Goal: Task Accomplishment & Management: Use online tool/utility

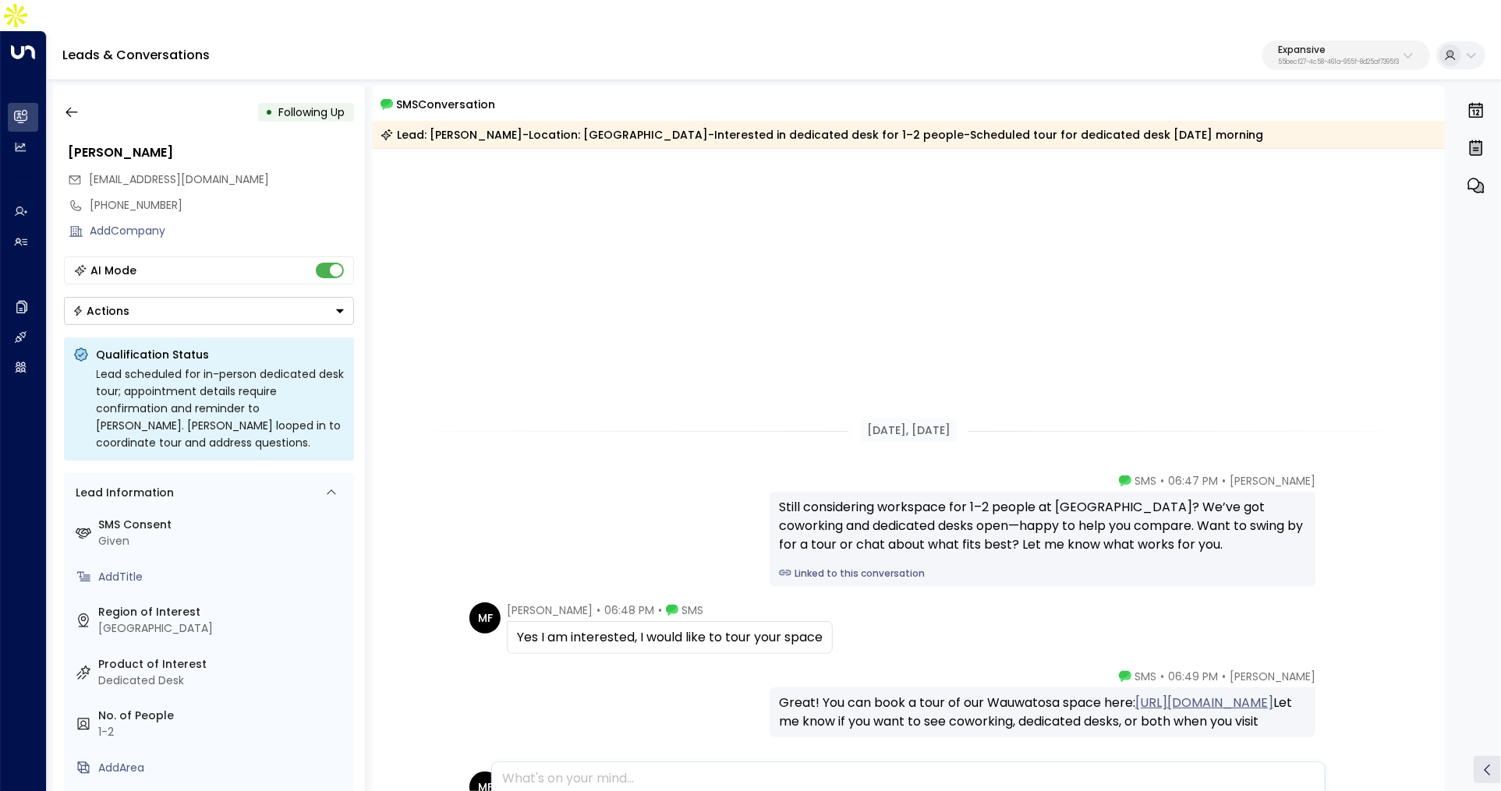
scroll to position [334, 0]
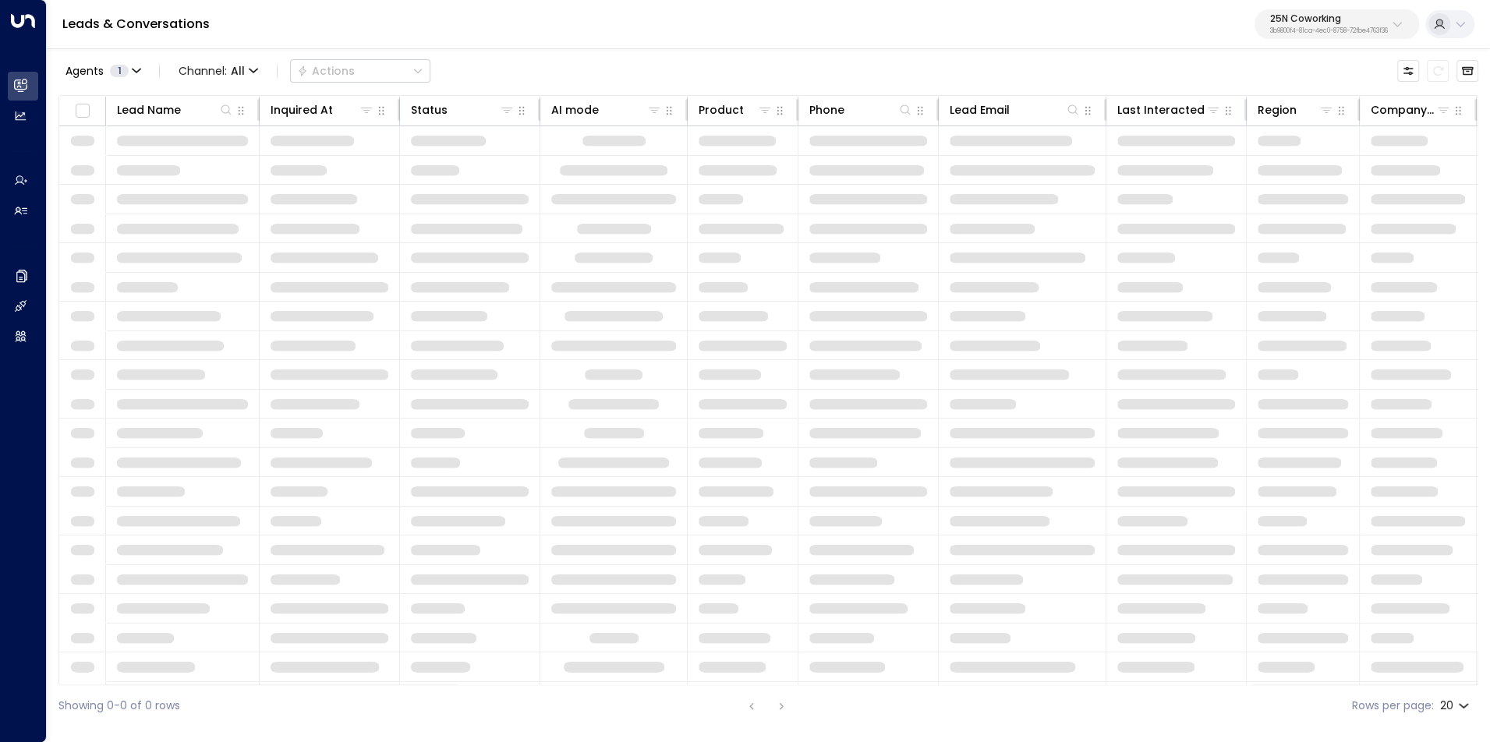
click at [1276, 16] on p "25N Coworking" at bounding box center [1329, 18] width 118 height 9
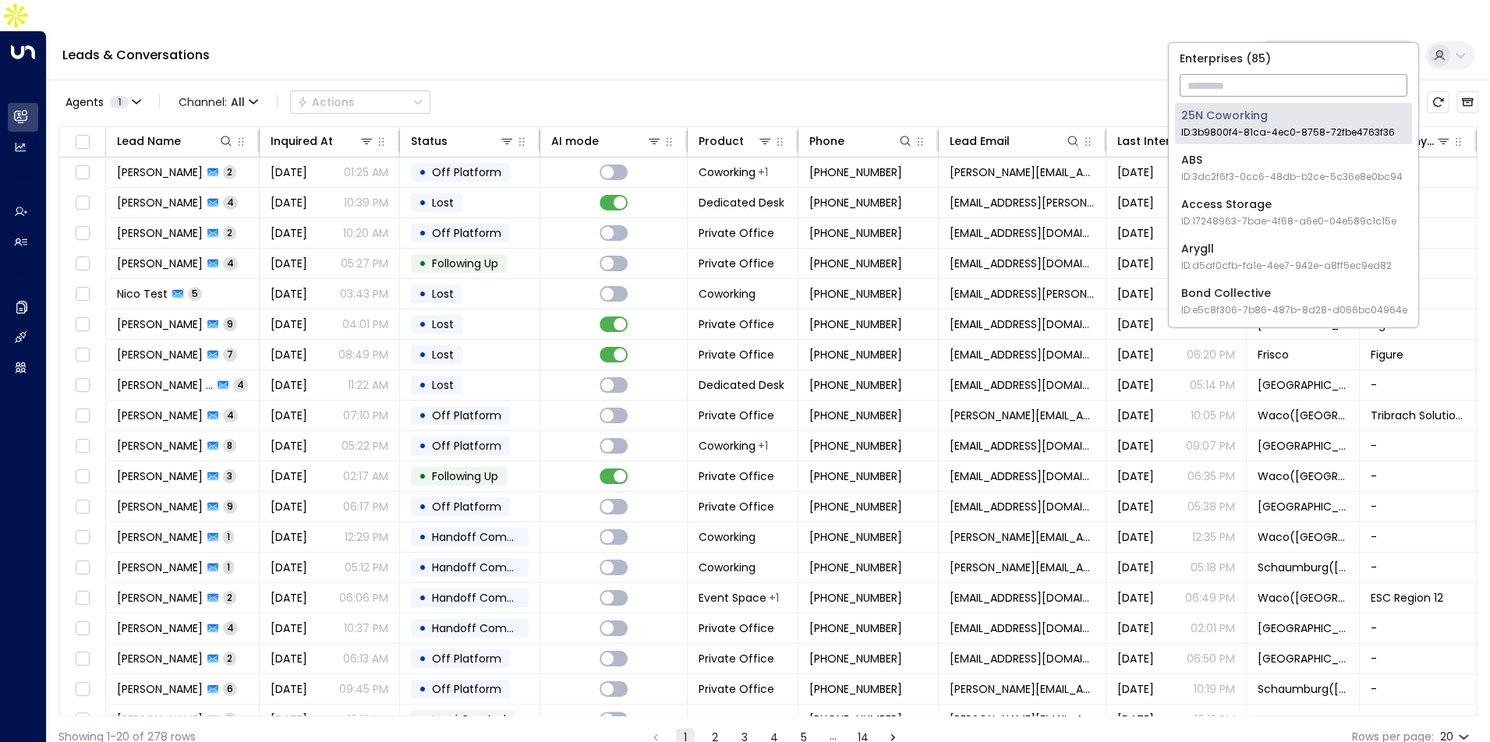
click at [1242, 71] on input "text" at bounding box center [1294, 85] width 228 height 29
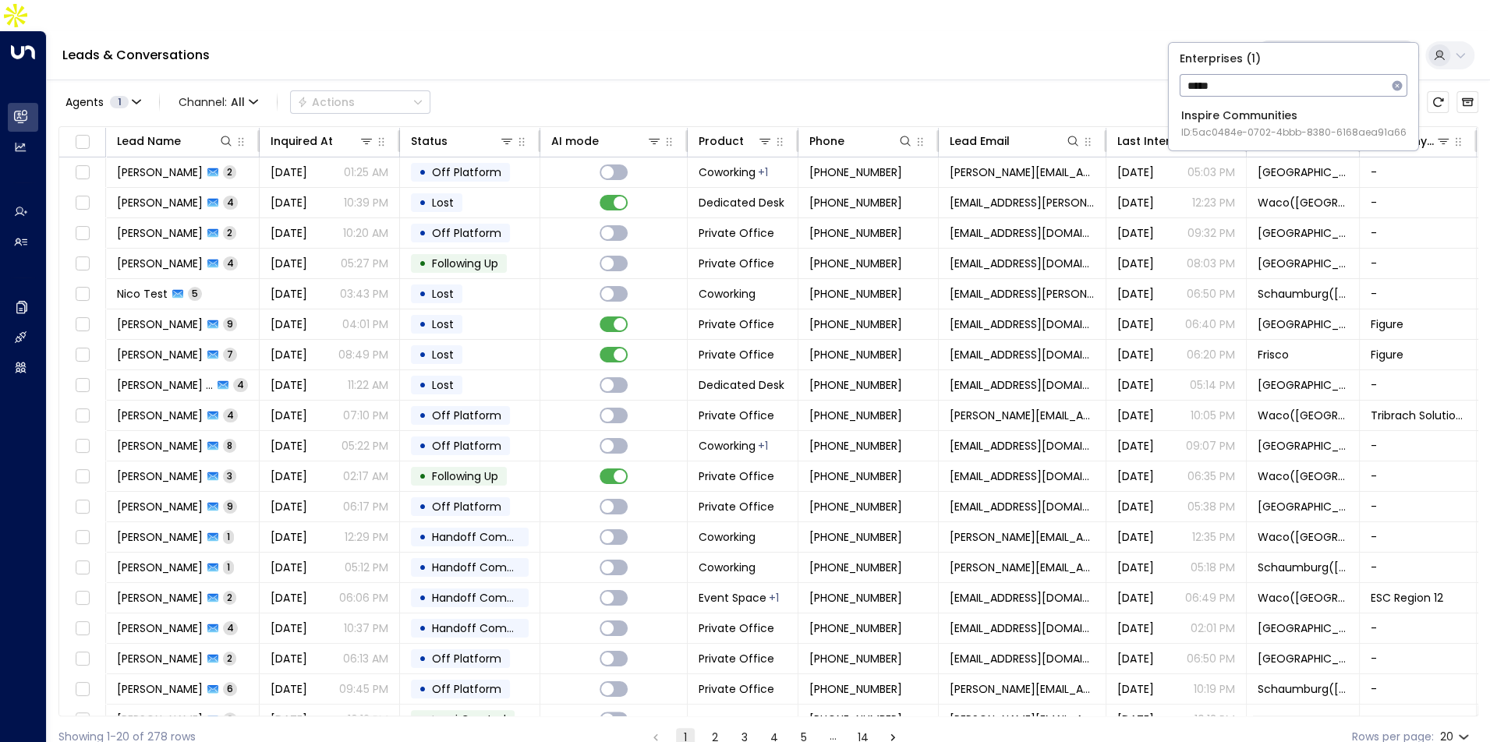
type input "*****"
click at [1201, 130] on span "ID: 5ac0484e-0702-4bbb-8380-6168aea91a66" at bounding box center [1293, 133] width 225 height 14
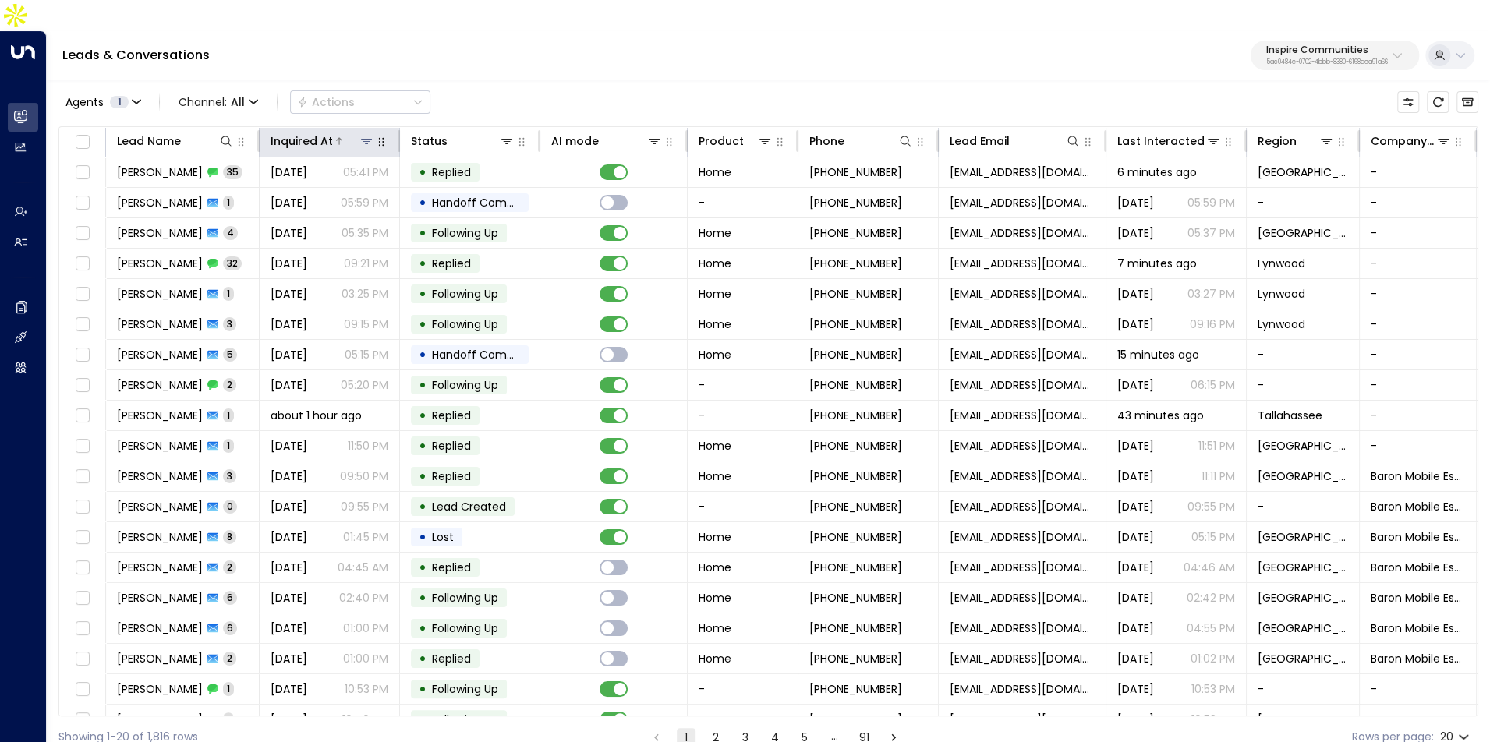
click at [306, 132] on div "Inquired At" at bounding box center [302, 141] width 62 height 19
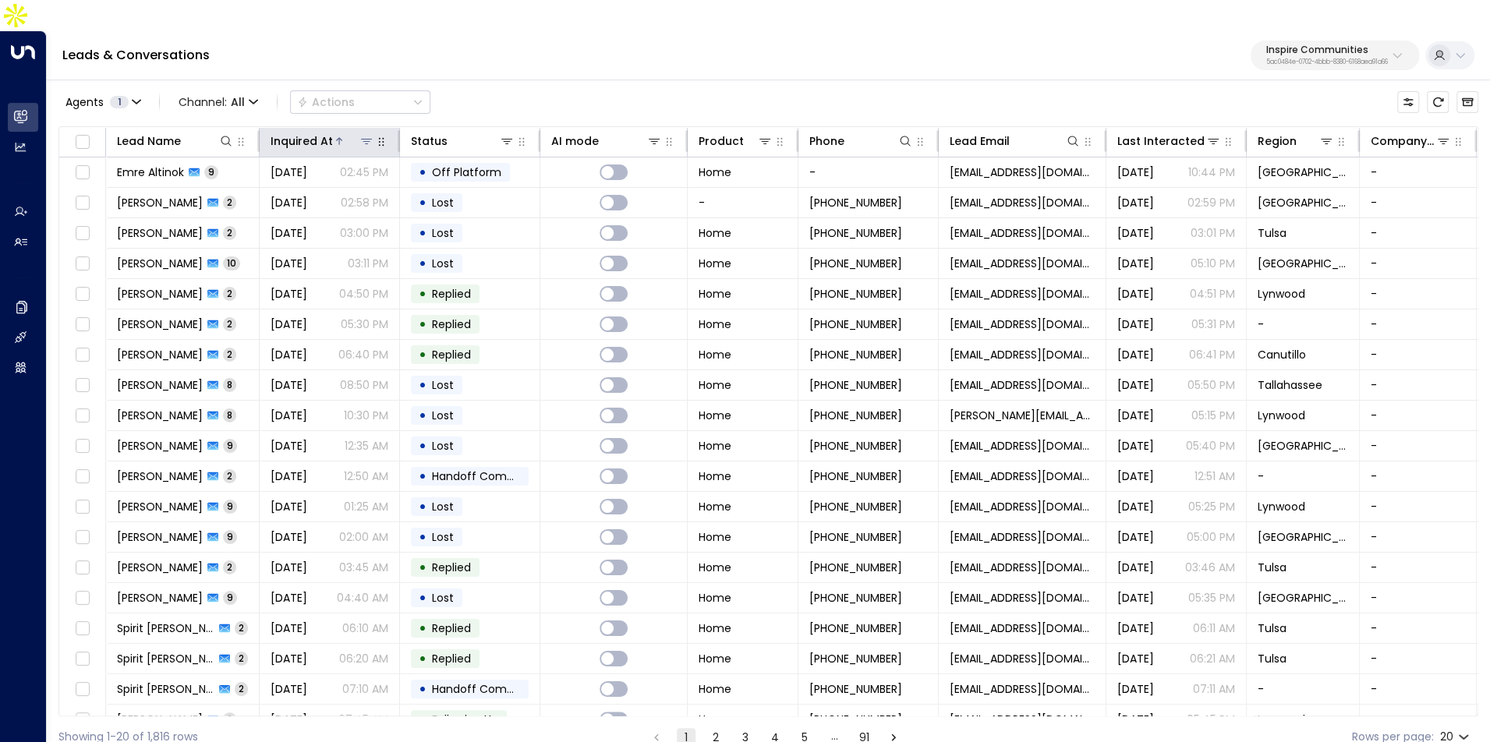
click at [306, 132] on div "Inquired At" at bounding box center [302, 141] width 62 height 19
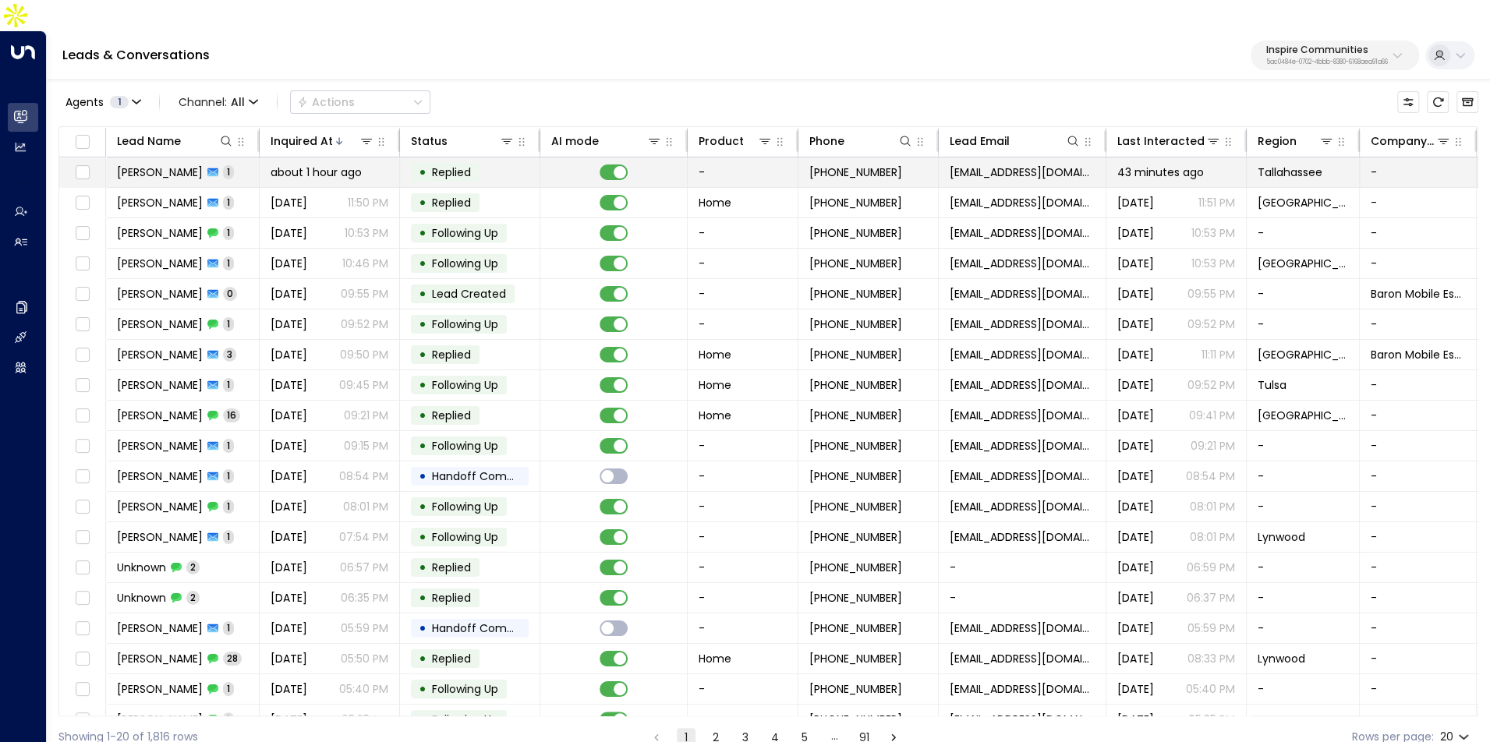
click at [312, 165] on span "about 1 hour ago" at bounding box center [316, 173] width 91 height 16
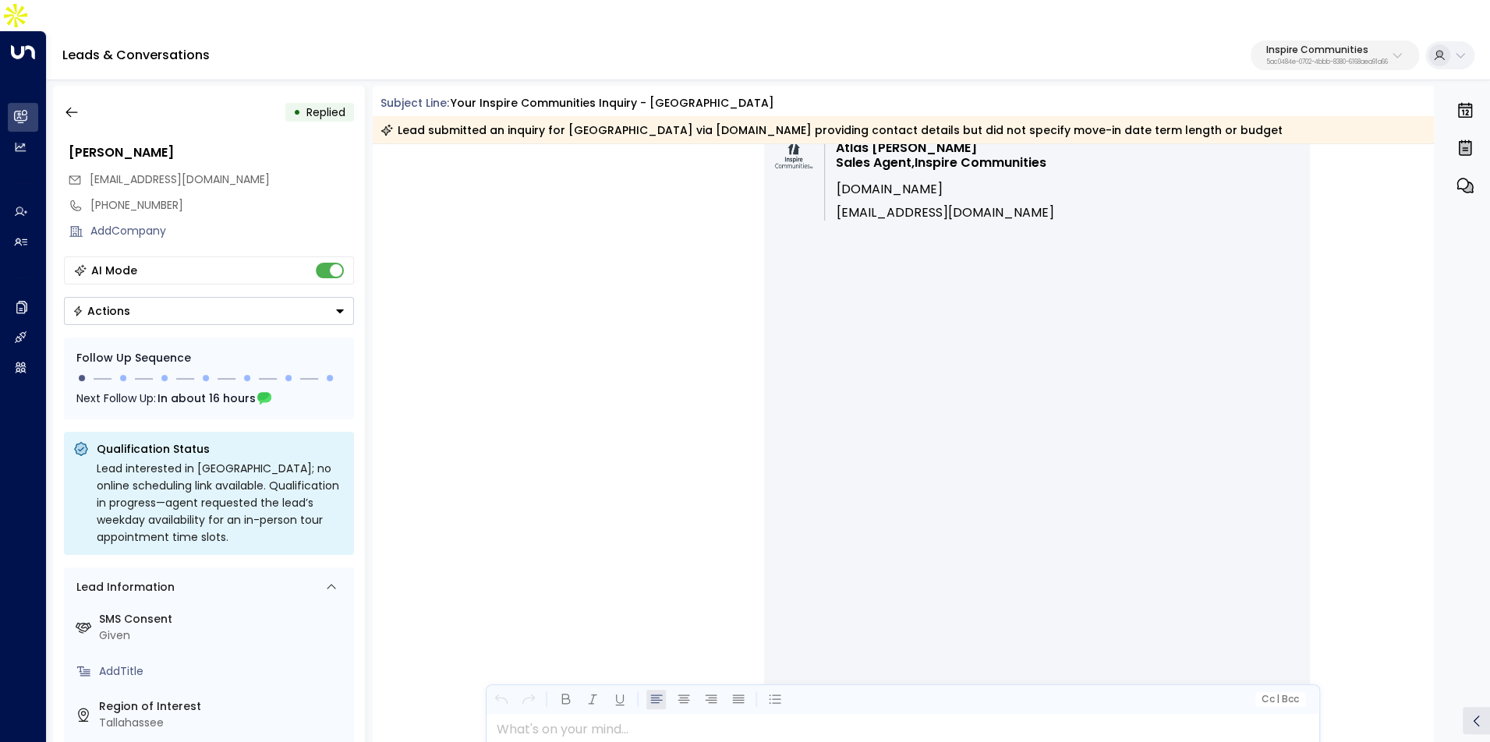
scroll to position [1025, 0]
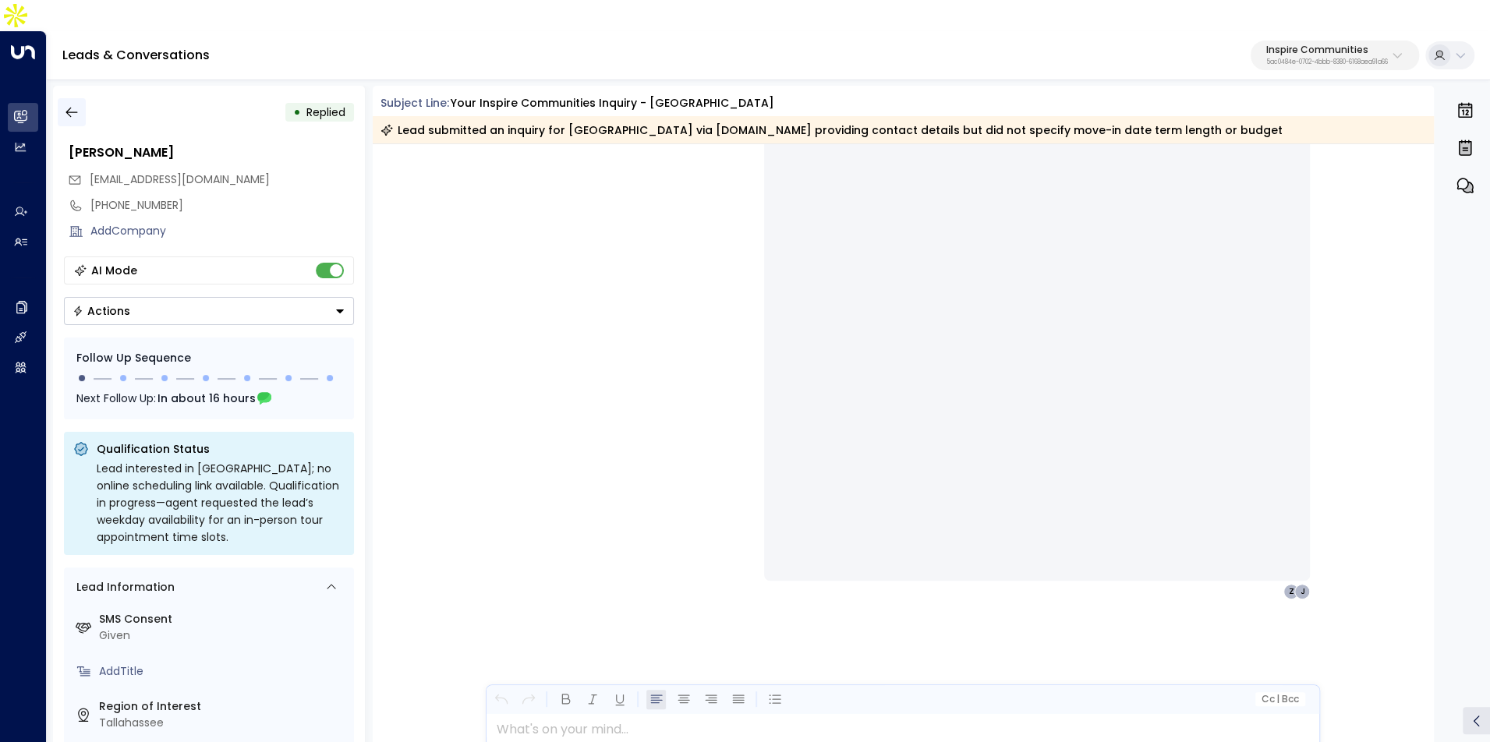
click at [71, 104] on icon "button" at bounding box center [72, 112] width 16 height 16
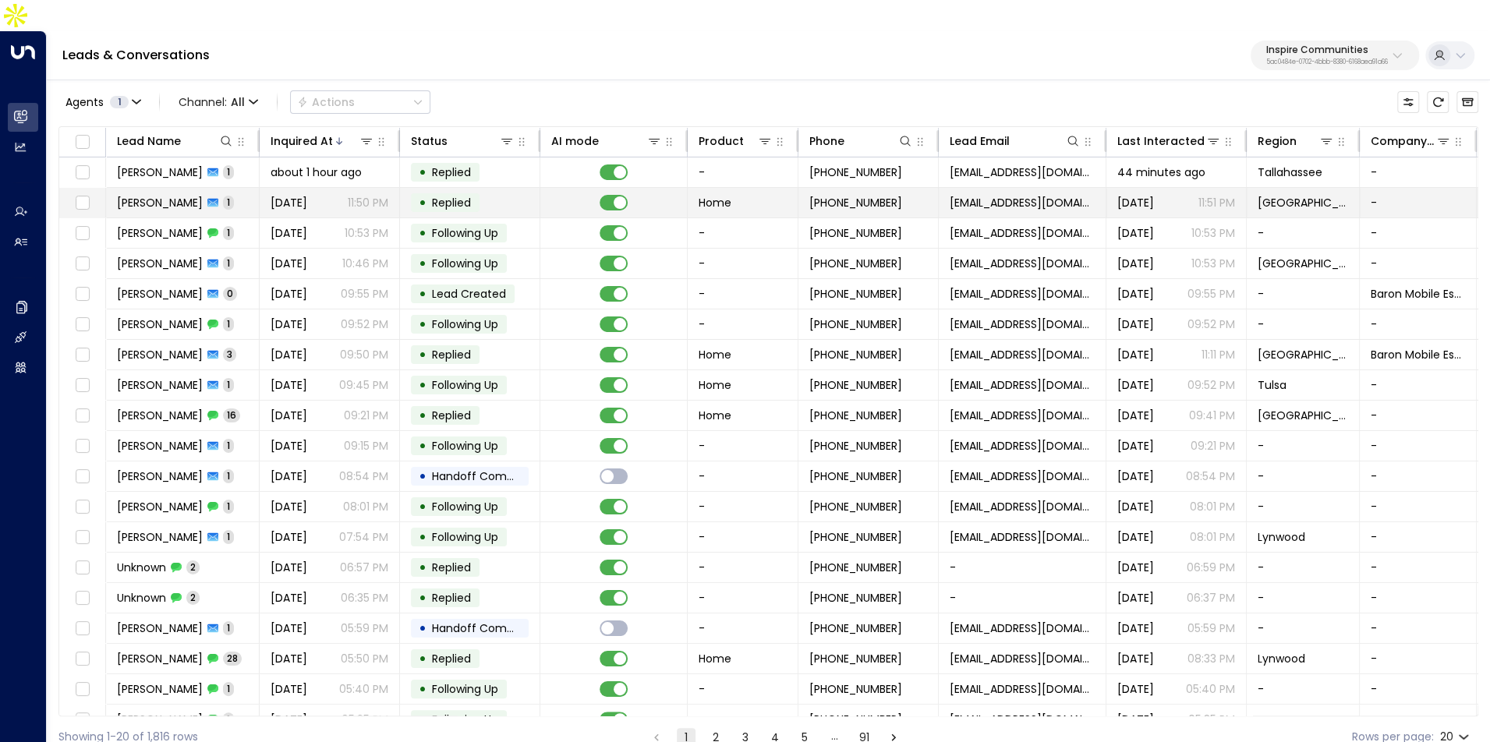
click at [166, 195] on span "Odalys Diaz" at bounding box center [160, 203] width 86 height 16
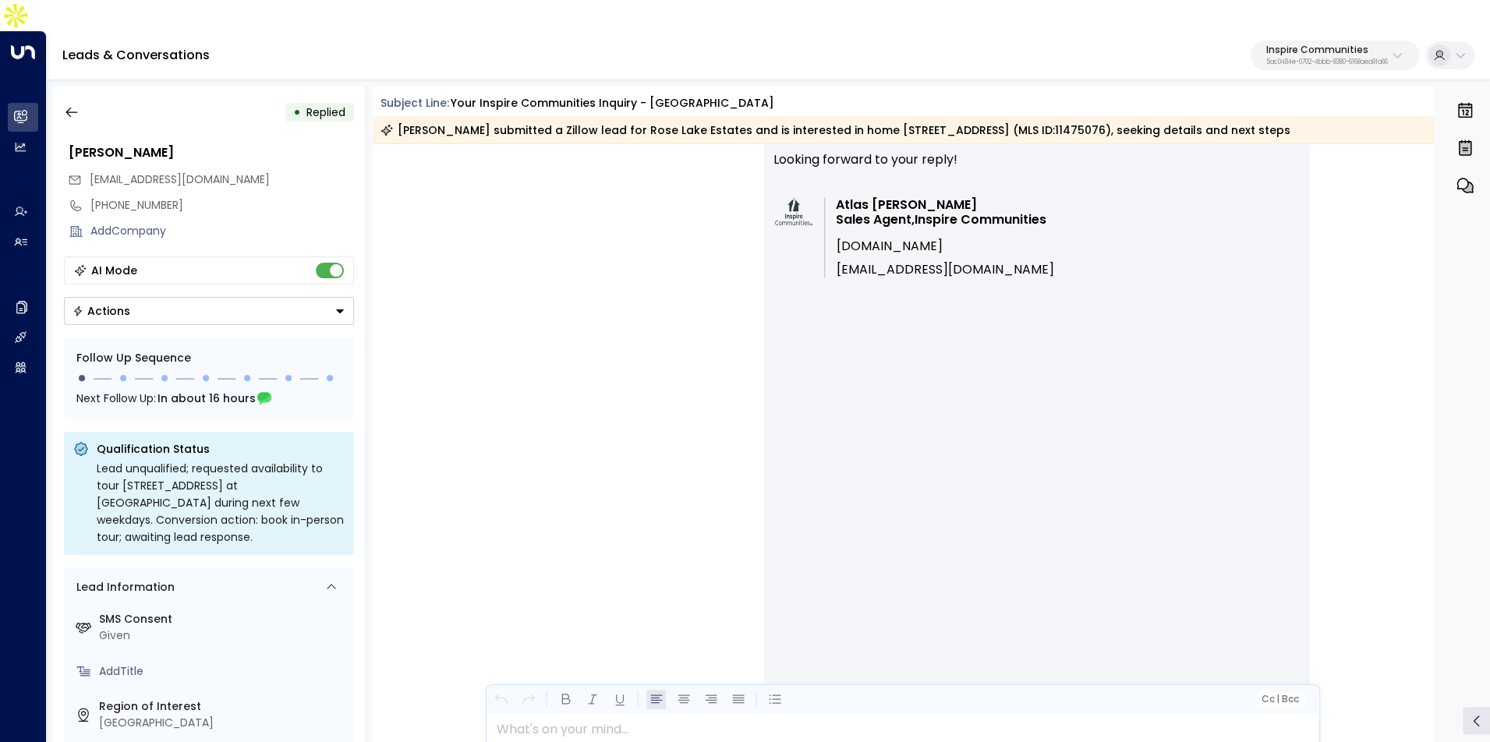
scroll to position [1030, 0]
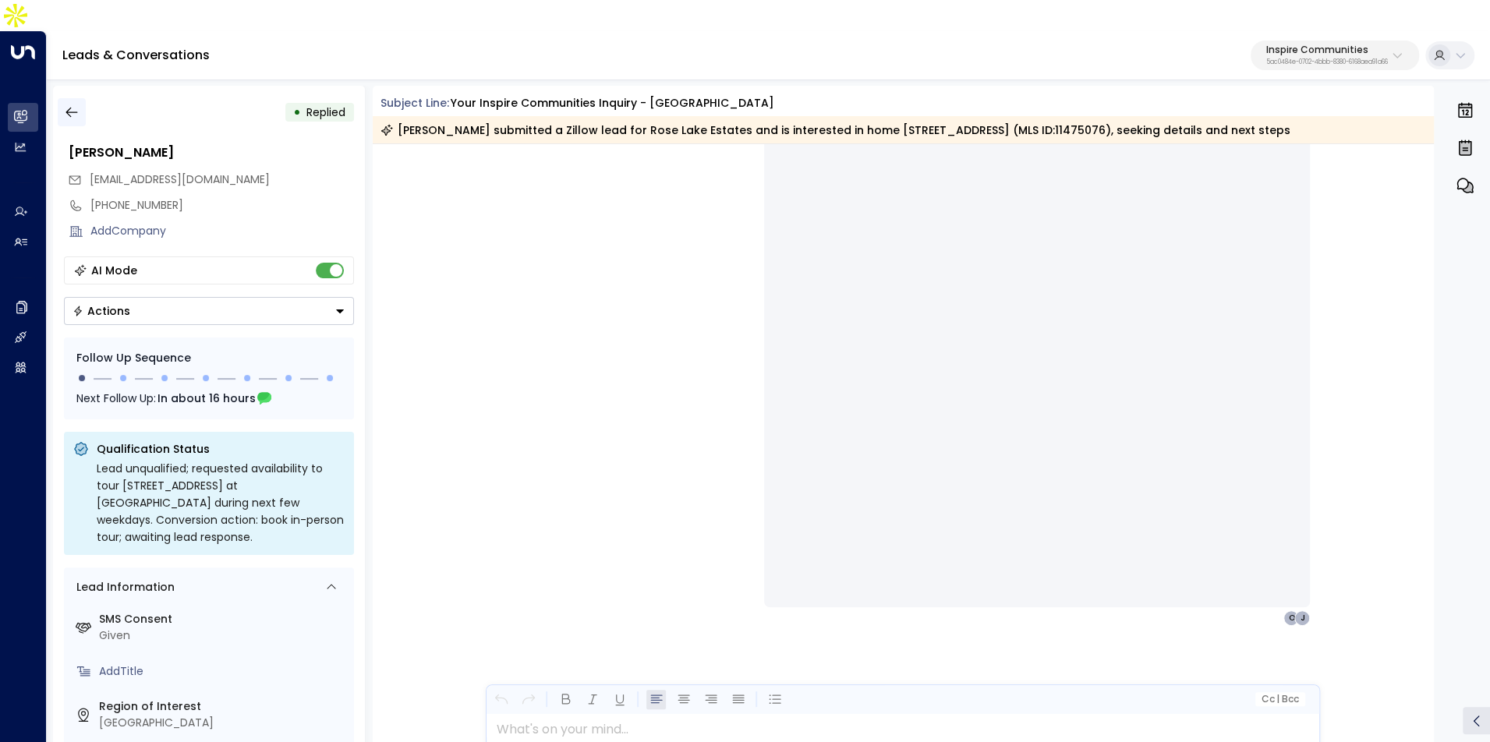
click at [69, 104] on icon "button" at bounding box center [72, 112] width 16 height 16
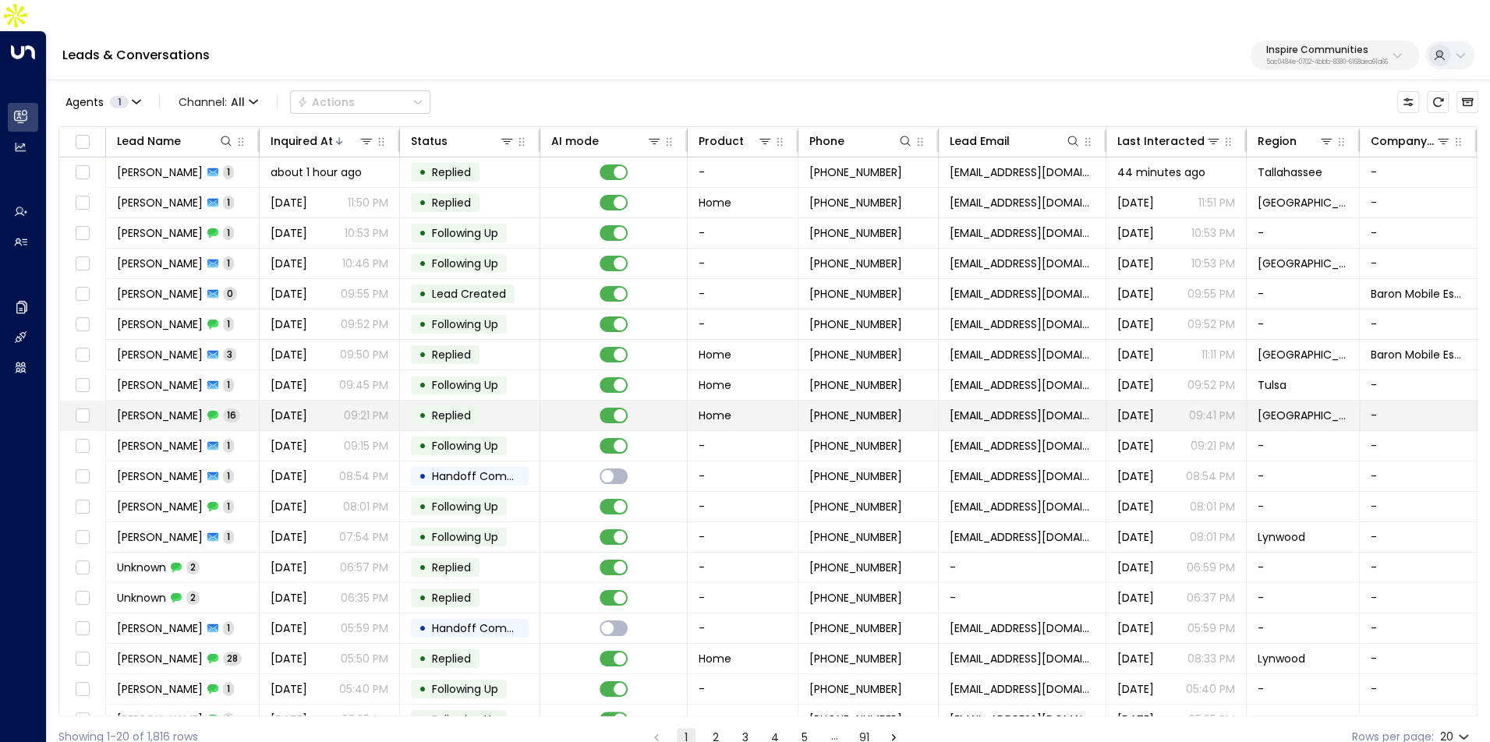
click at [407, 401] on td "• Replied" at bounding box center [470, 416] width 140 height 30
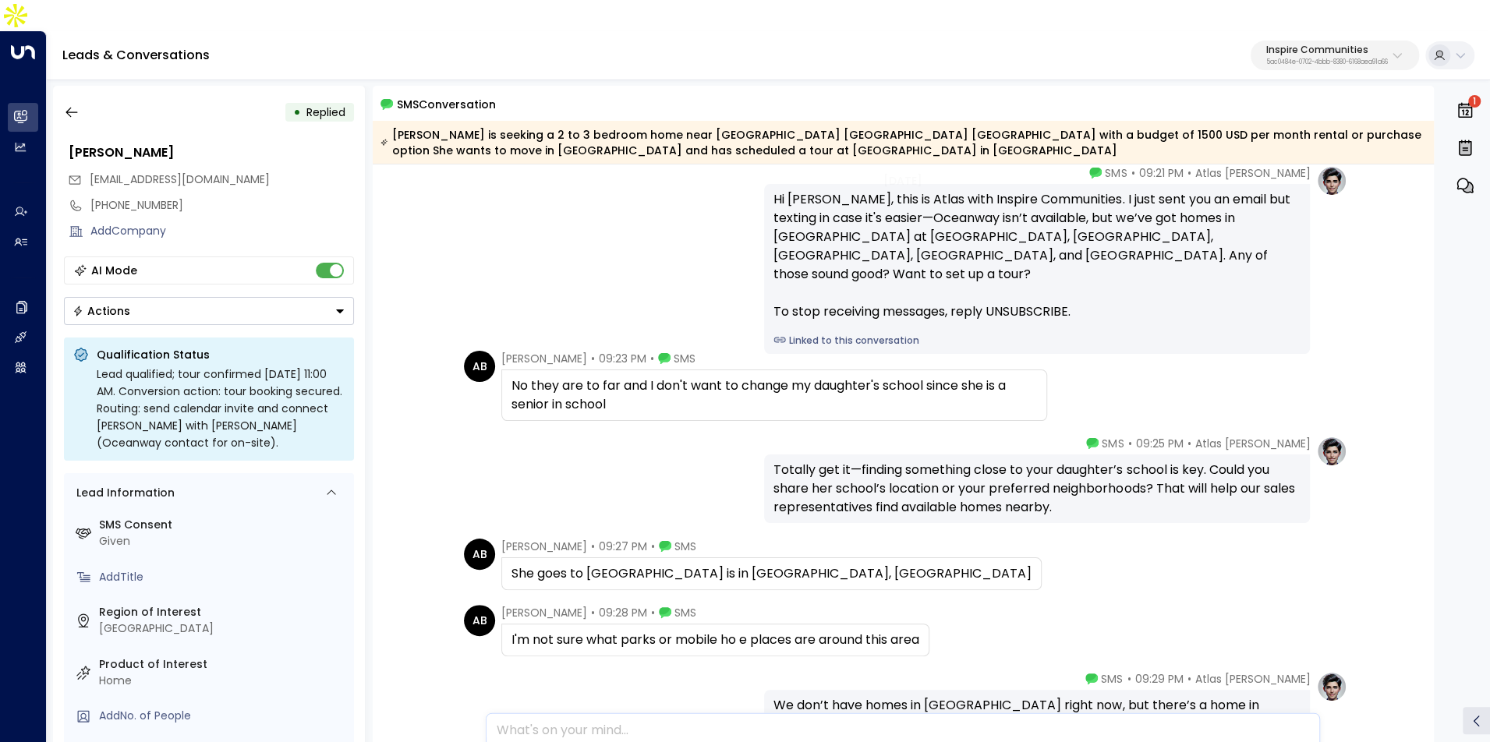
scroll to position [113, 0]
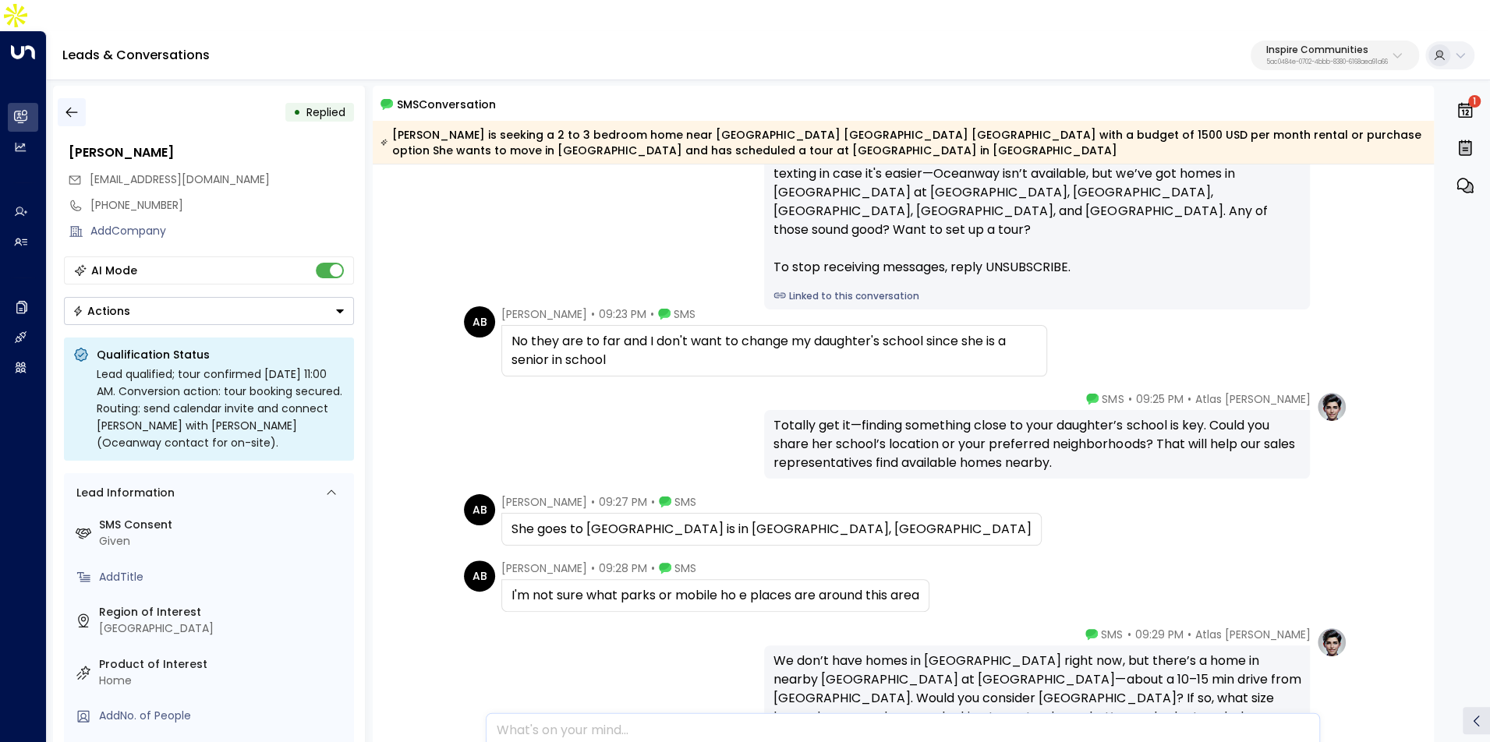
click at [69, 104] on icon "button" at bounding box center [72, 112] width 16 height 16
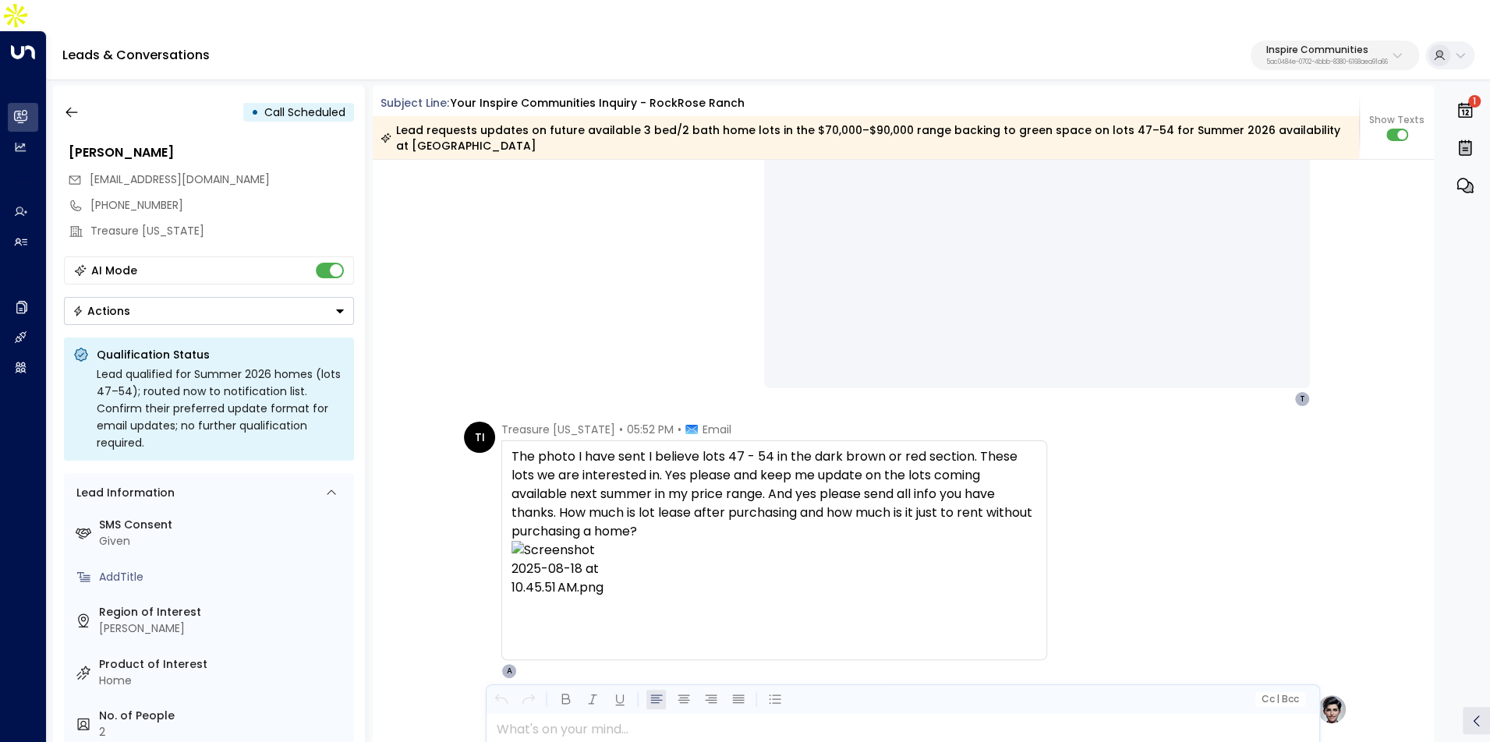
scroll to position [7504, 0]
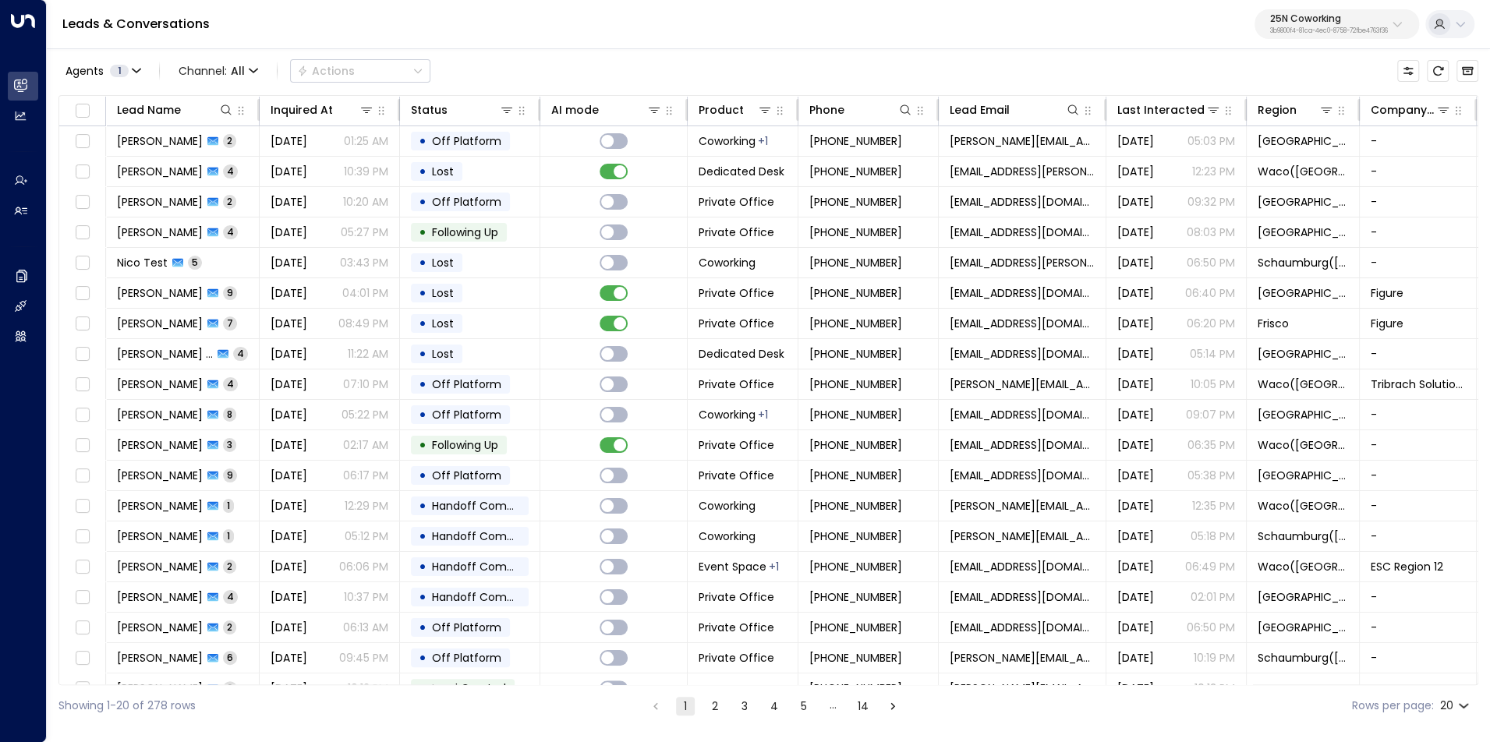
click at [1285, 20] on p "25N Coworking" at bounding box center [1329, 18] width 118 height 9
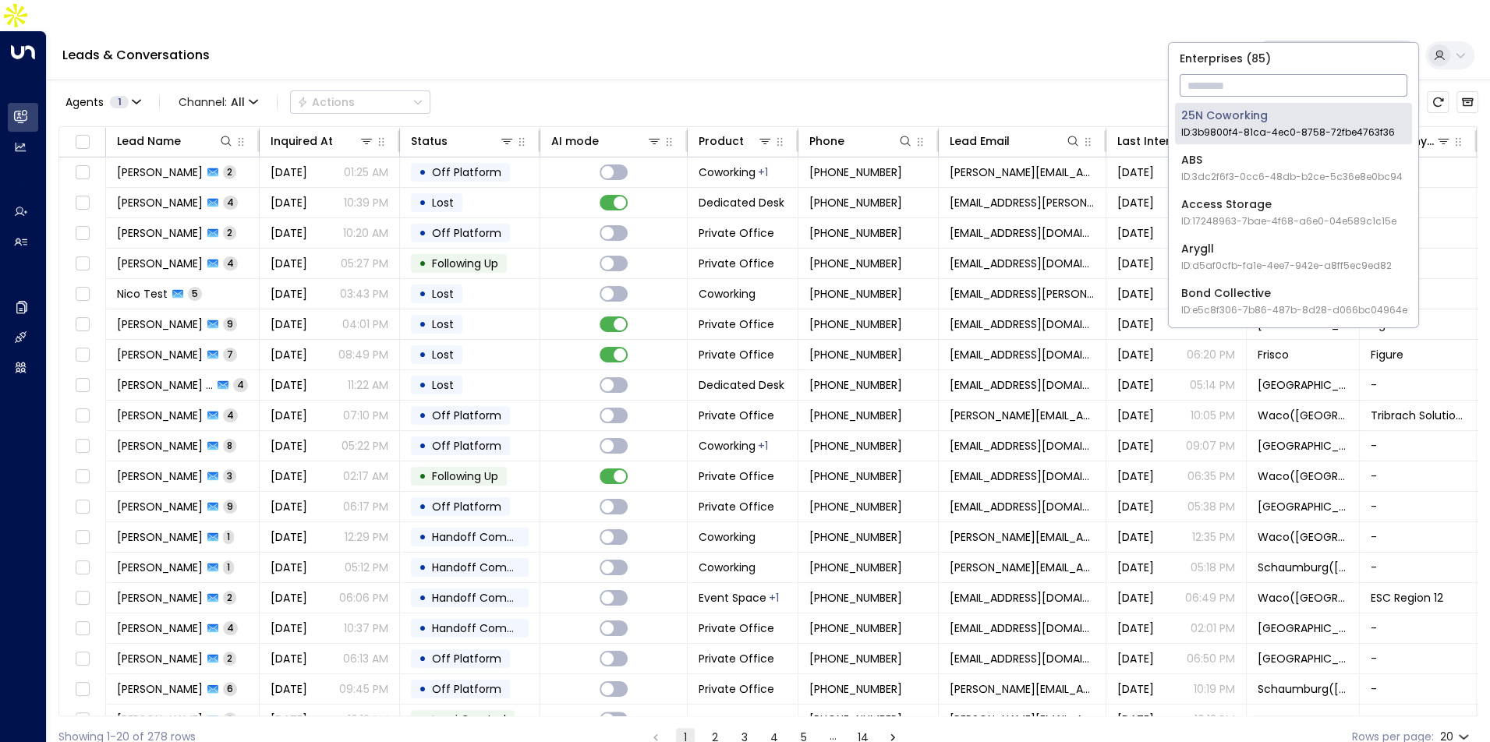
click at [1256, 81] on input "text" at bounding box center [1294, 85] width 228 height 29
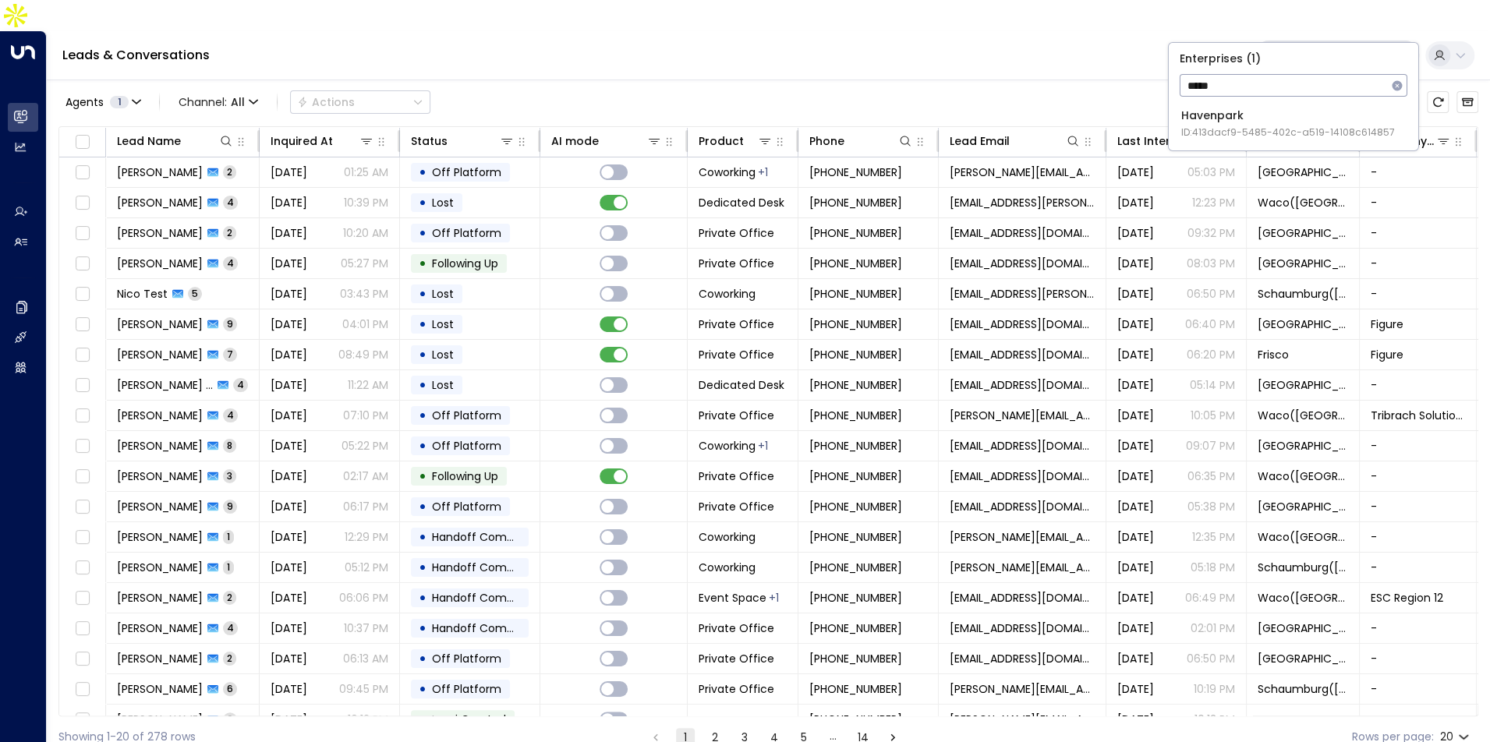
type input "*****"
click at [1252, 144] on div "Enterprises ( 1 ) ***** ​ Havenpark ID: 413dacf9-5485-402c-a519-14108c614857" at bounding box center [1294, 97] width 250 height 108
click at [1241, 134] on span "ID: 413dacf9-5485-402c-a519-14108c614857" at bounding box center [1288, 133] width 214 height 14
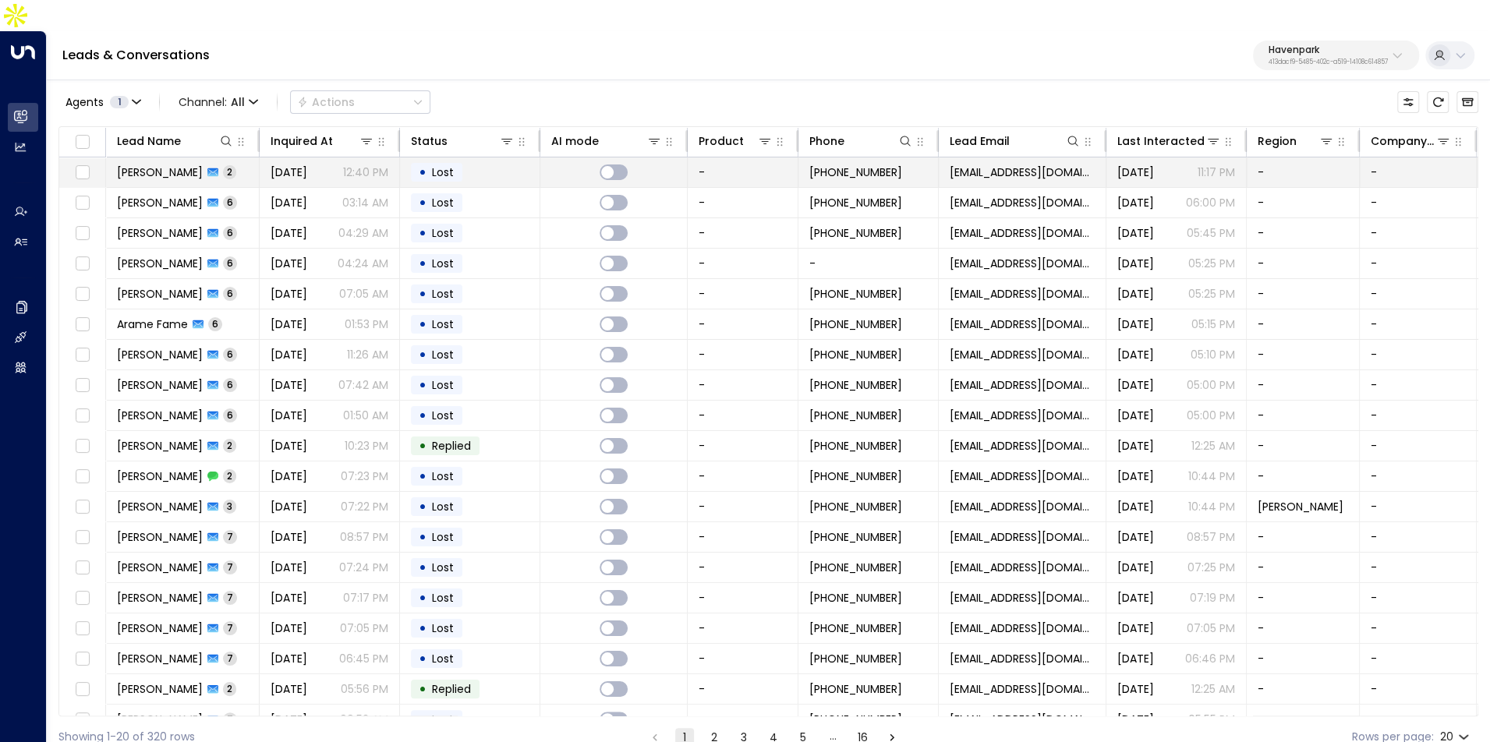
click at [538, 157] on td "• Lost" at bounding box center [470, 172] width 140 height 30
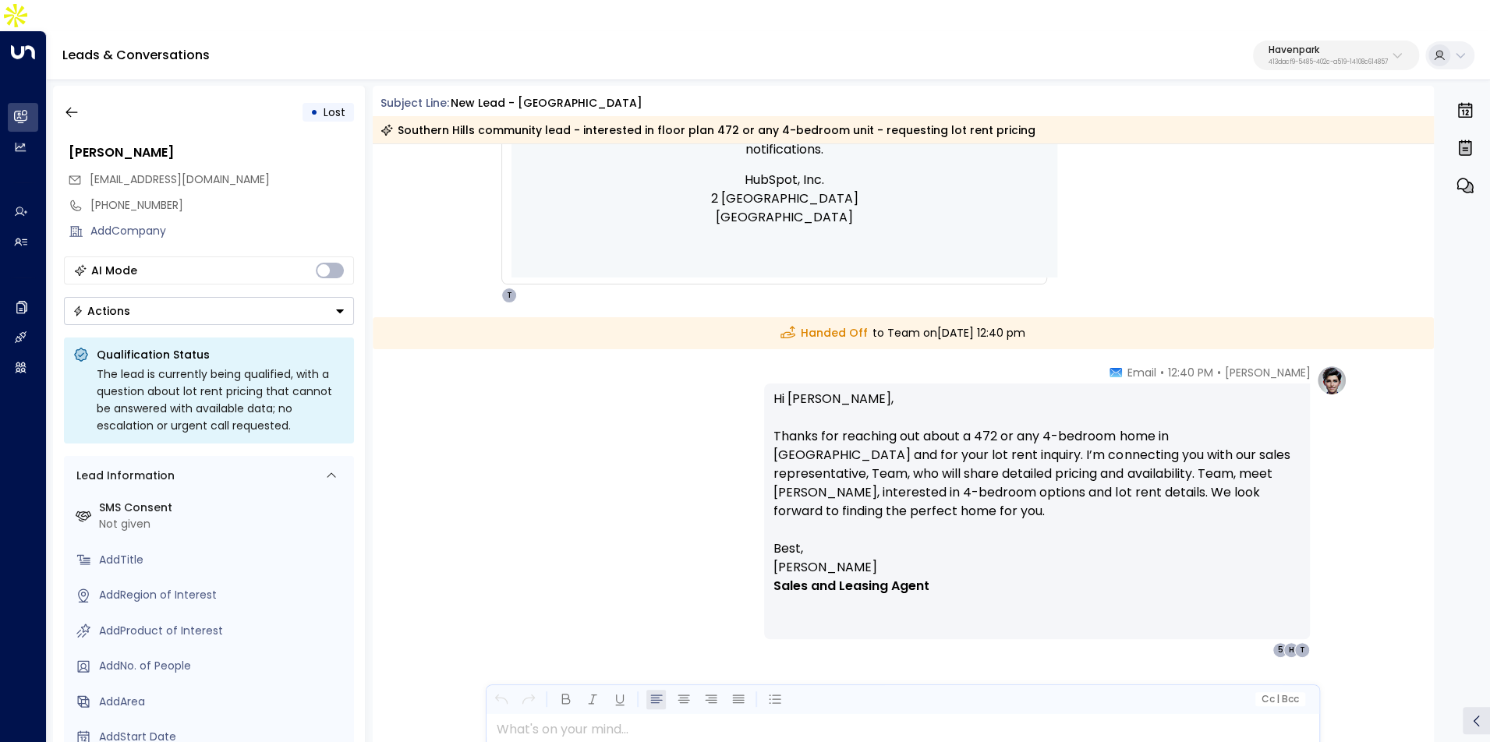
scroll to position [745, 0]
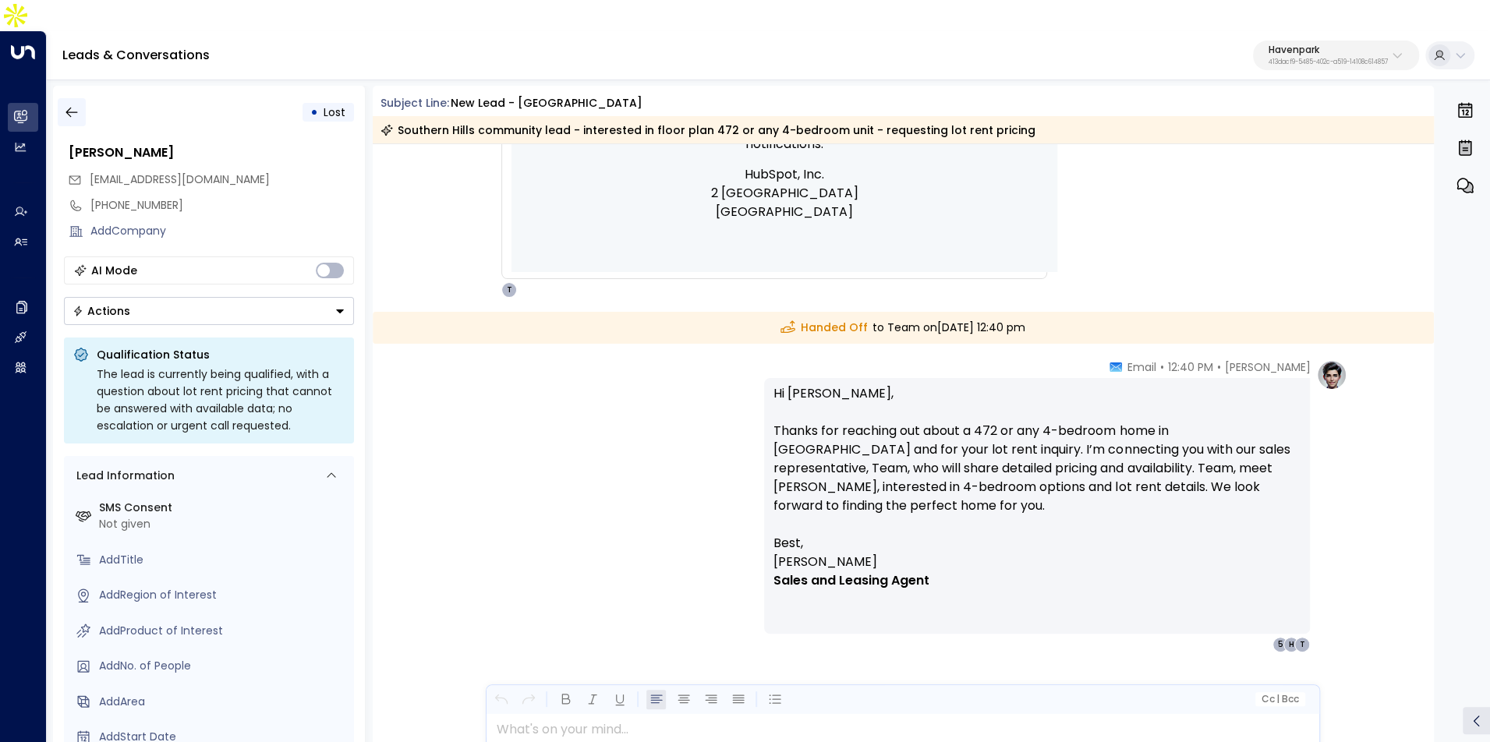
click at [81, 98] on button "button" at bounding box center [72, 112] width 28 height 28
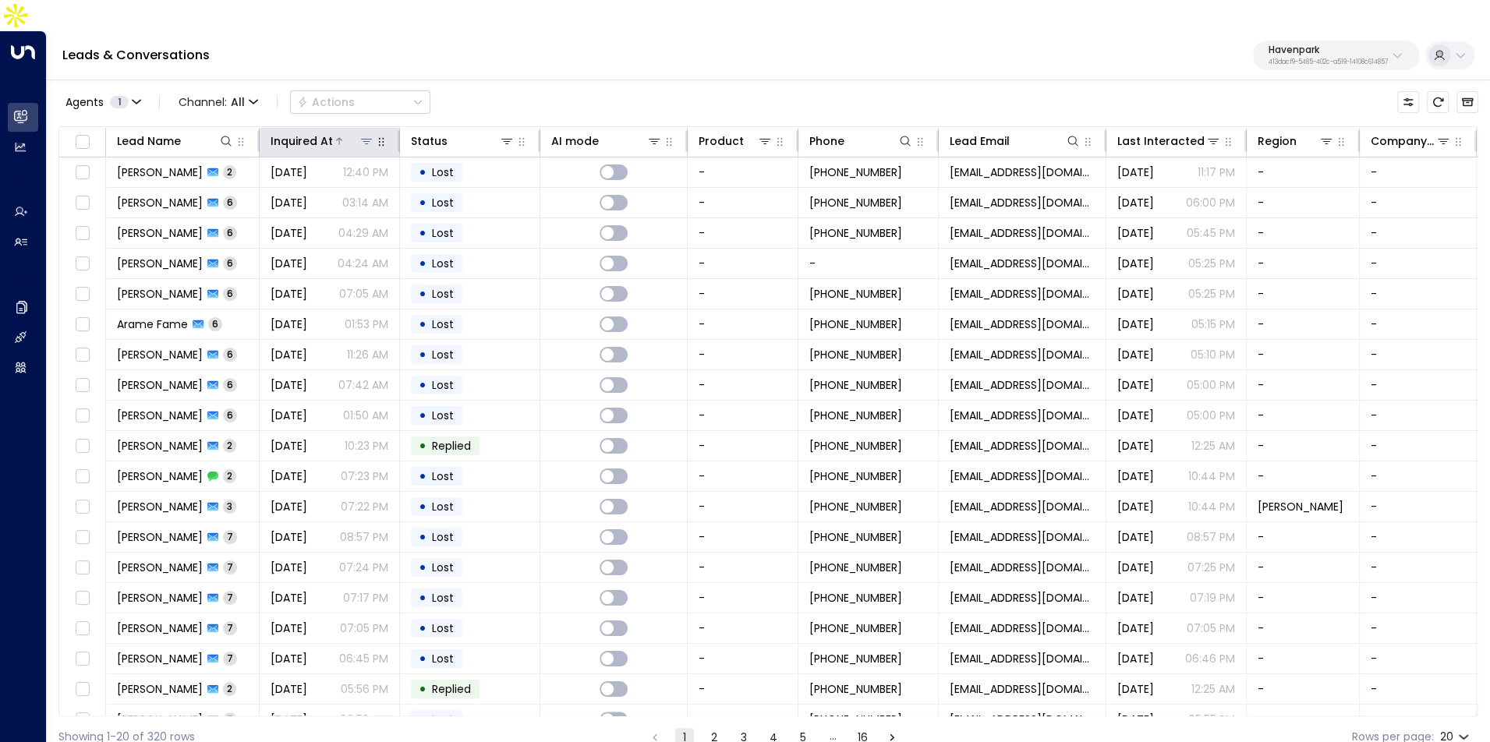
click at [318, 132] on div "Inquired At" at bounding box center [302, 141] width 62 height 19
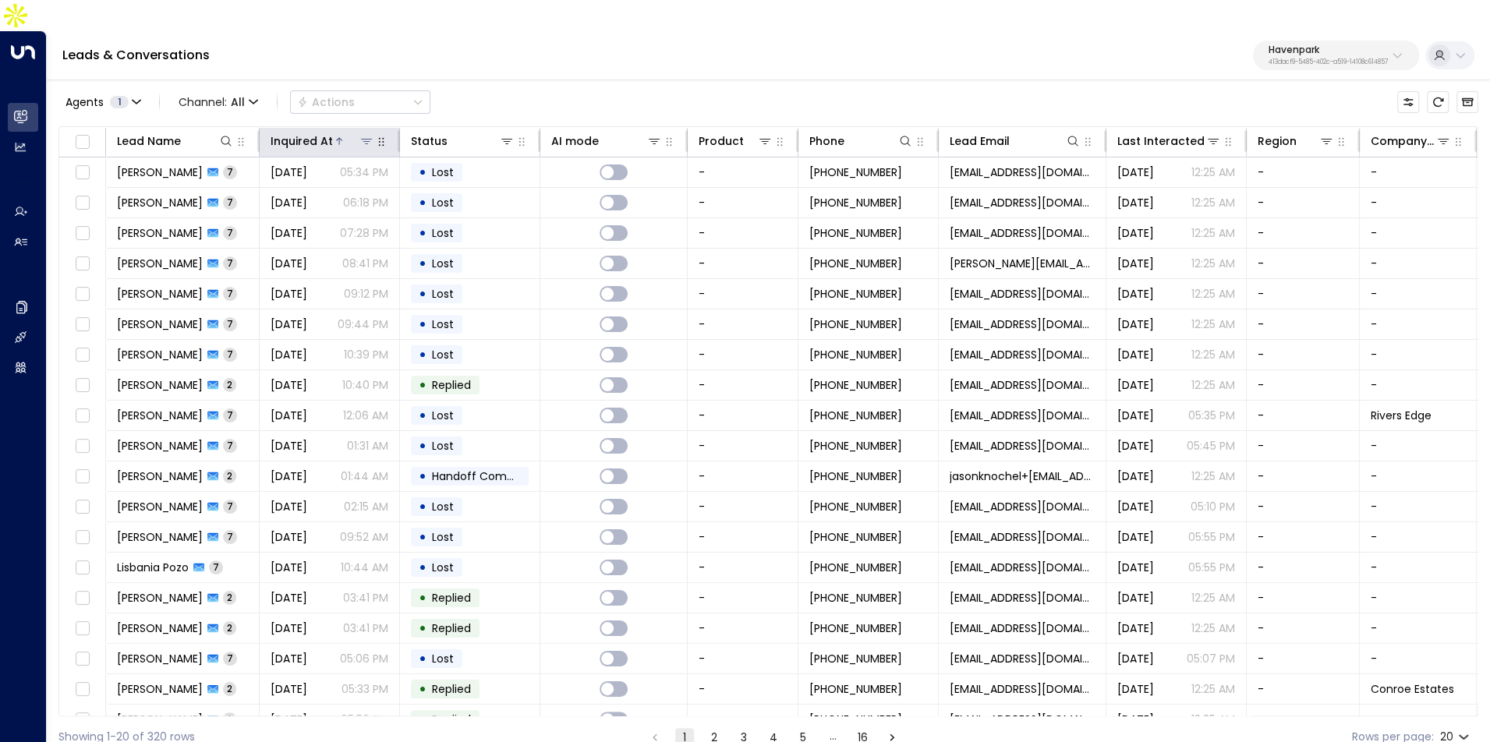
click at [318, 132] on div "Inquired At" at bounding box center [302, 141] width 62 height 19
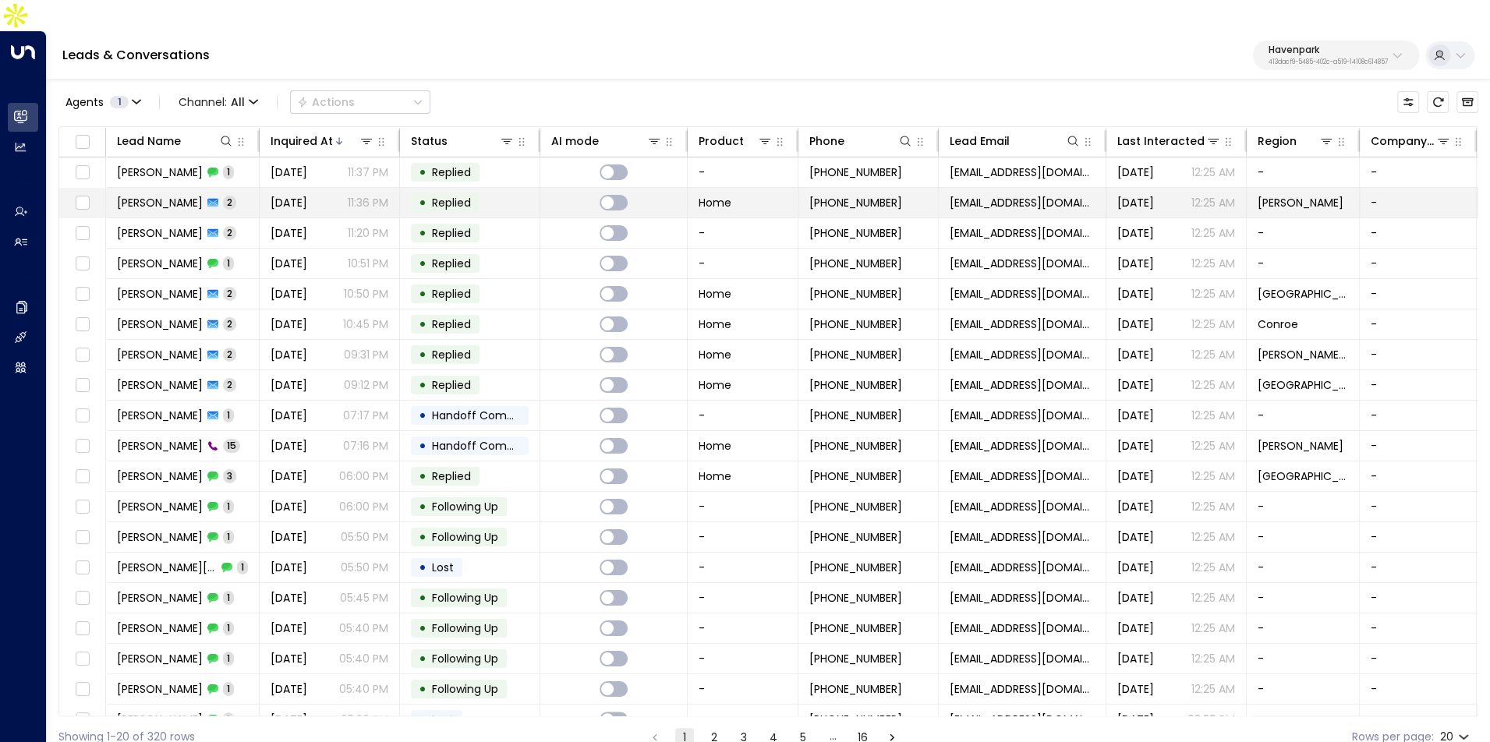
click at [307, 195] on span "[DATE]" at bounding box center [289, 203] width 37 height 16
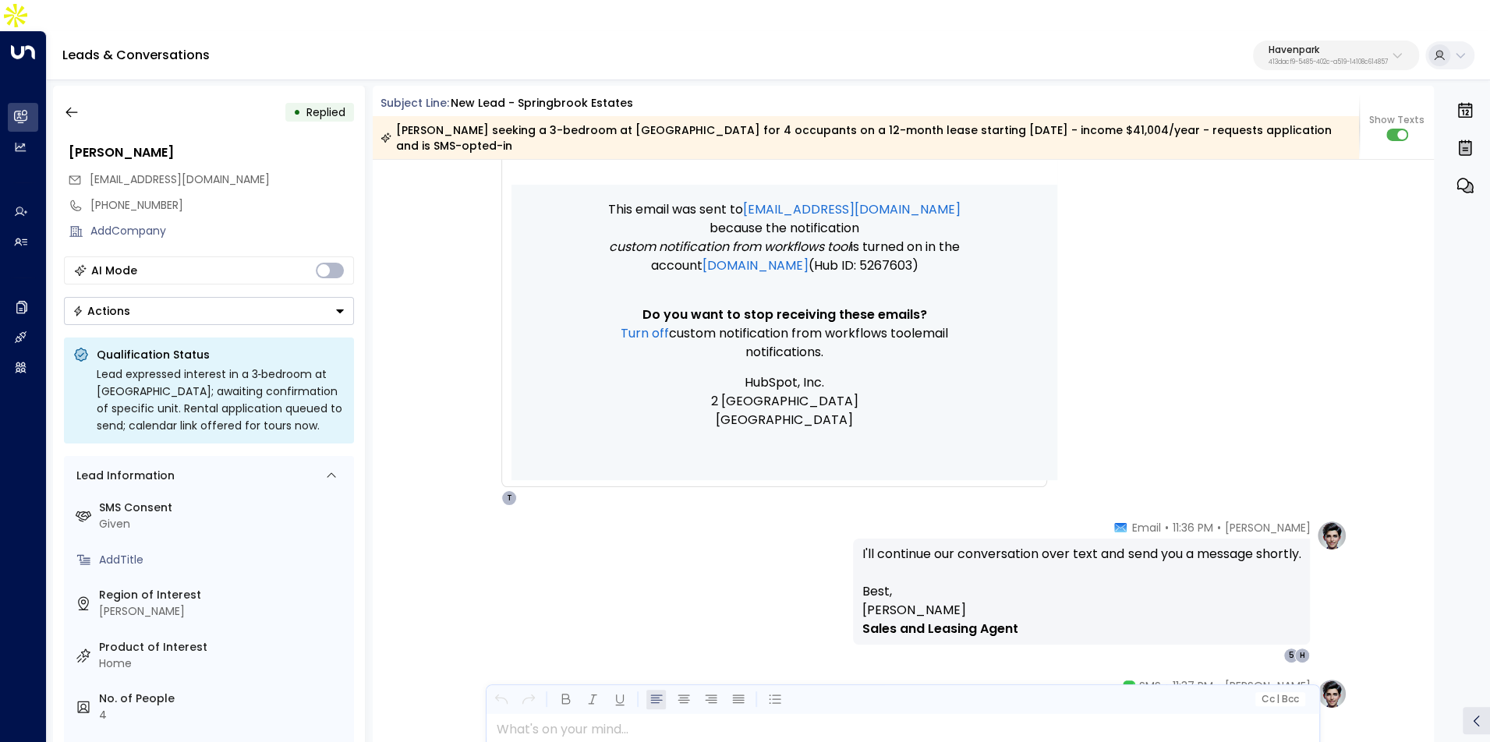
scroll to position [895, 0]
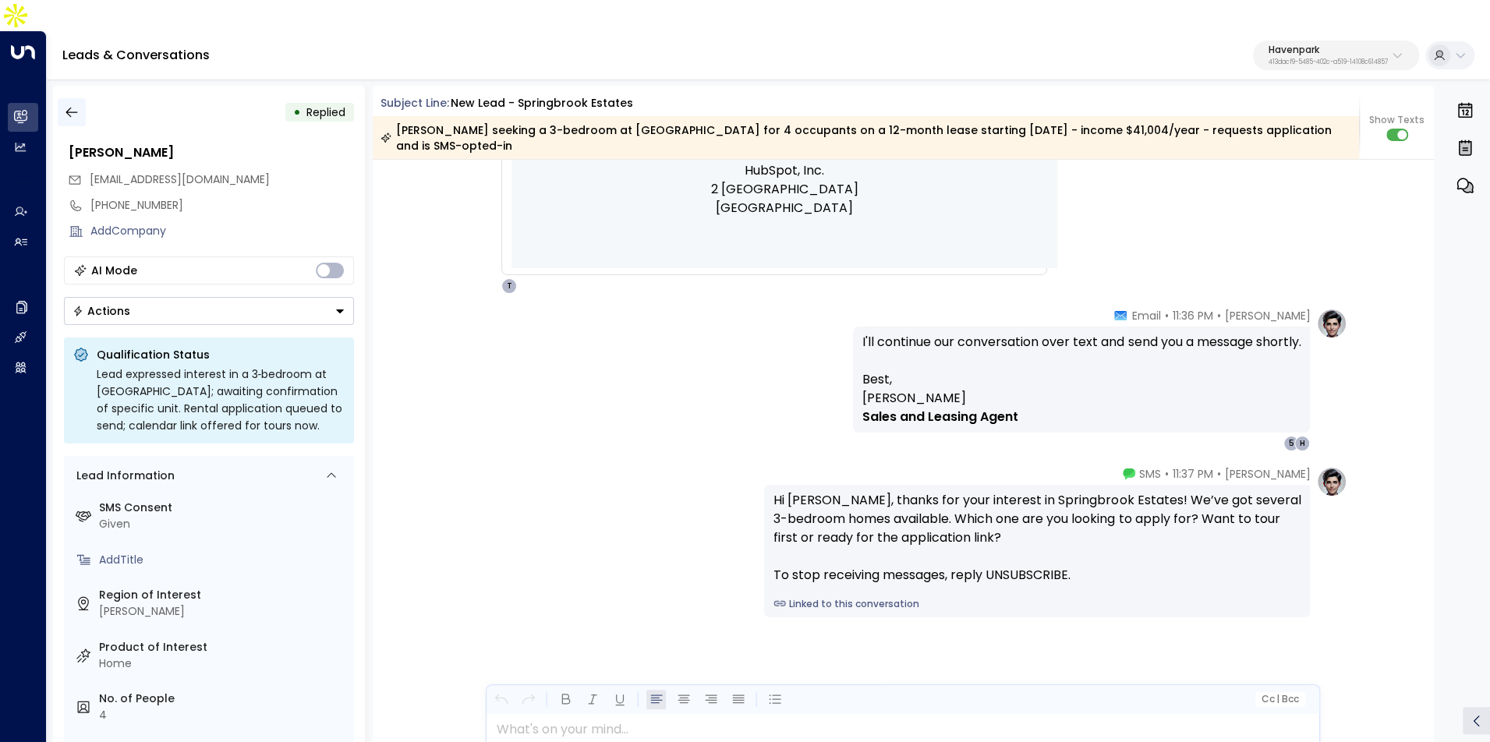
click at [73, 104] on icon "button" at bounding box center [72, 112] width 16 height 16
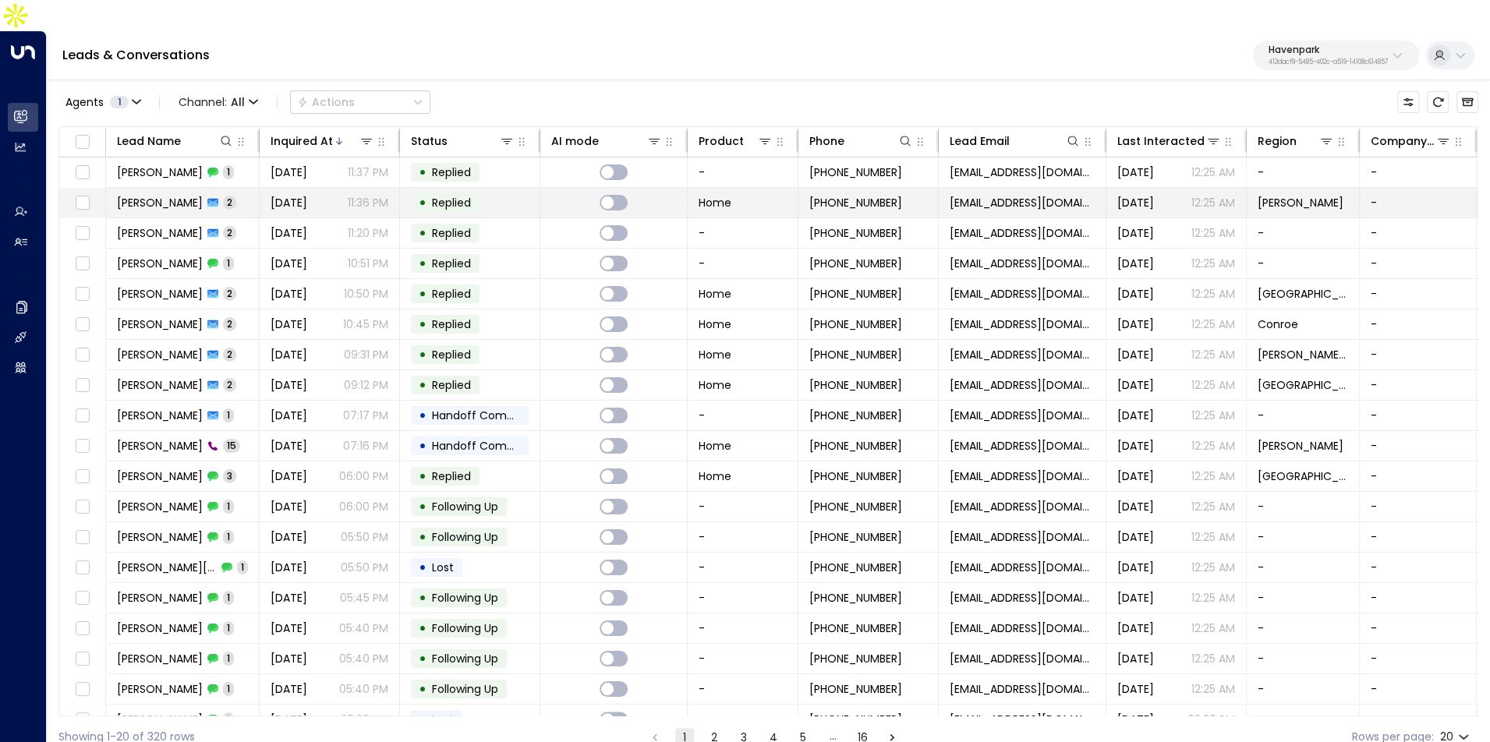
click at [307, 195] on span "[DATE]" at bounding box center [289, 203] width 37 height 16
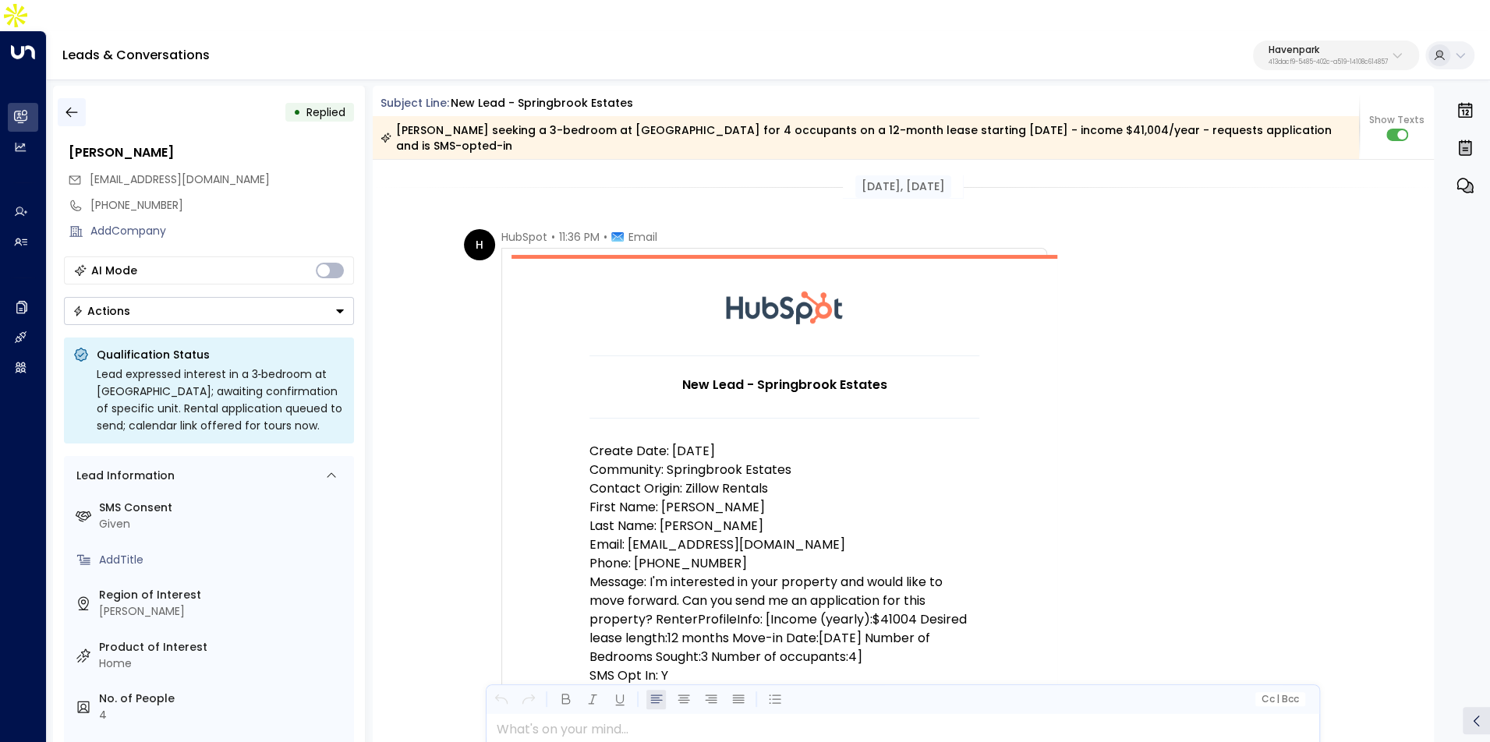
click at [76, 104] on icon "button" at bounding box center [72, 112] width 16 height 16
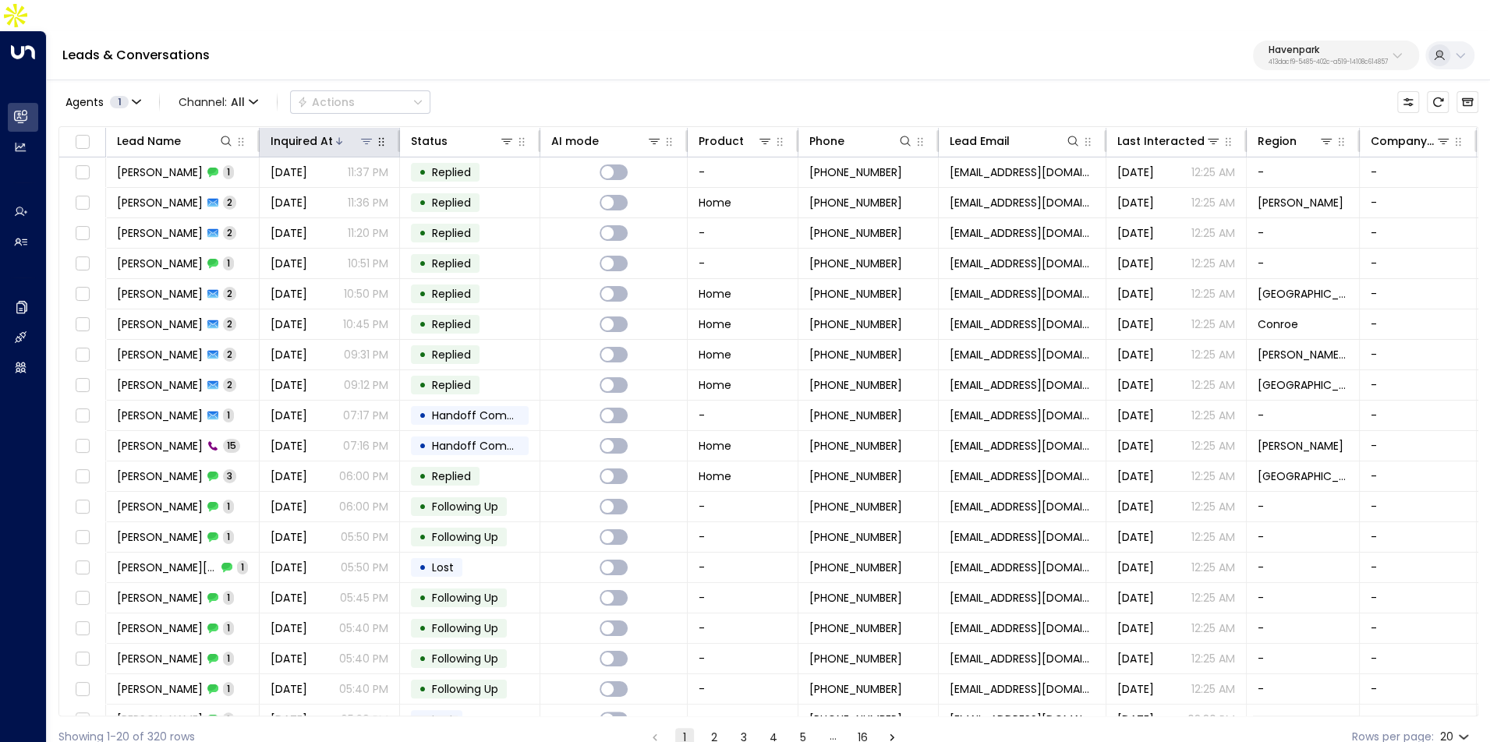
click at [328, 132] on div "Inquired At" at bounding box center [302, 141] width 62 height 19
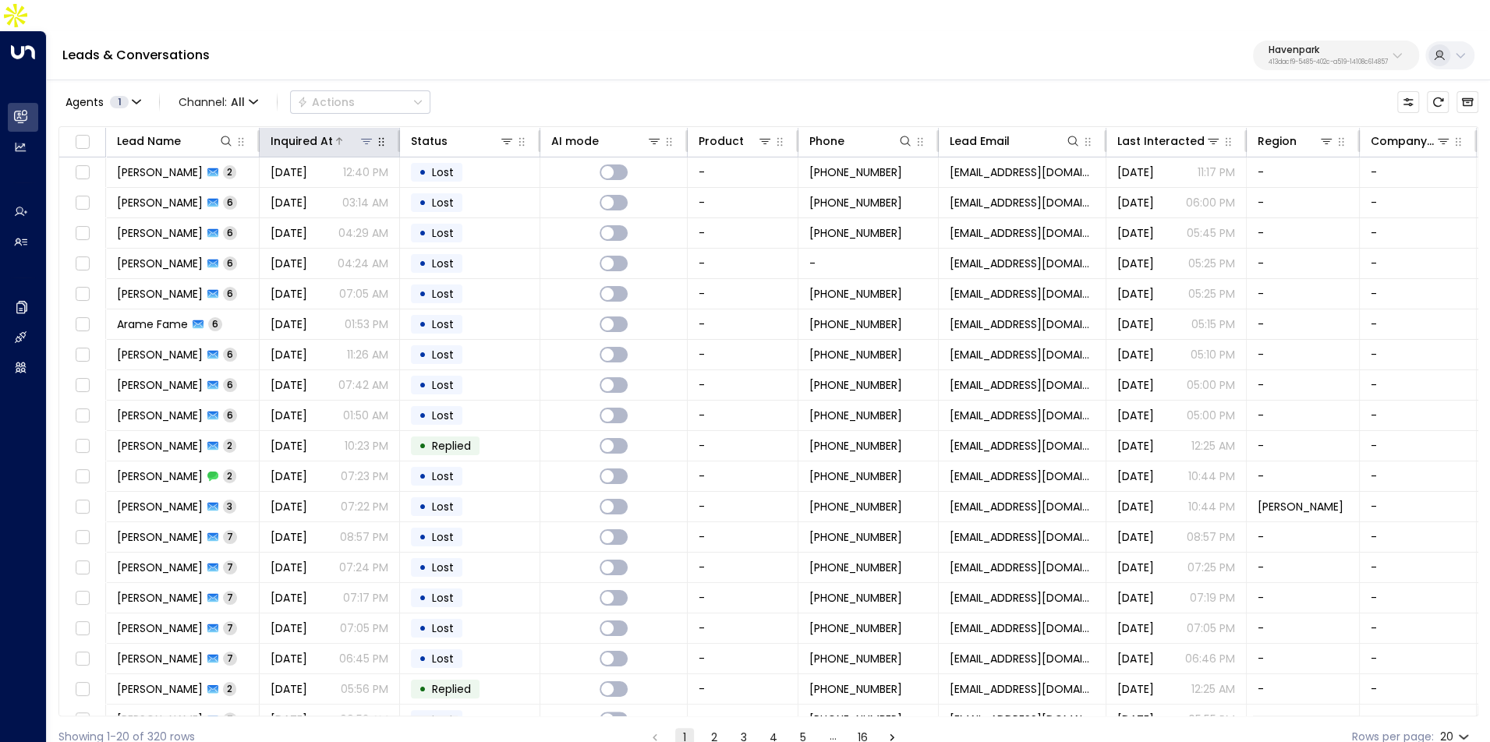
click at [328, 132] on div "Inquired At" at bounding box center [302, 141] width 62 height 19
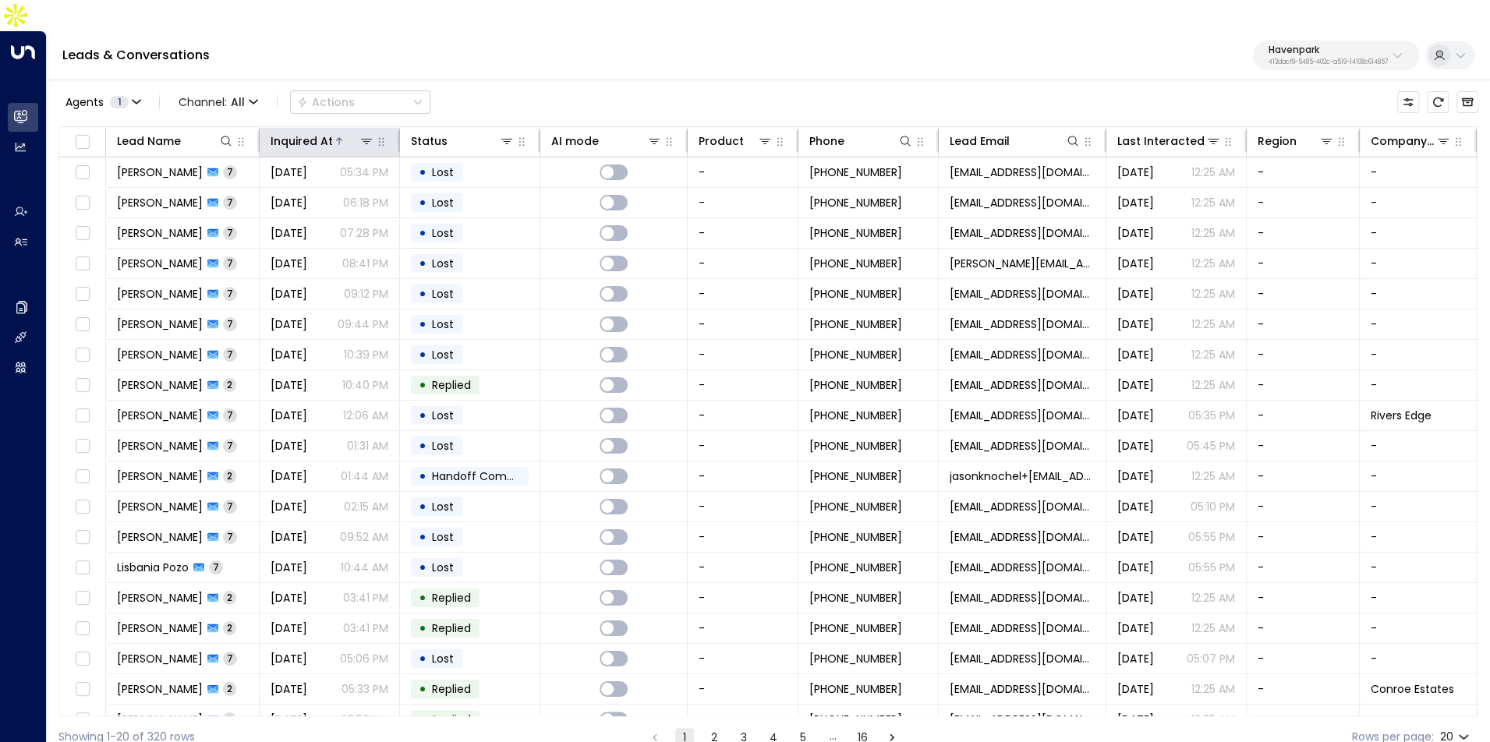
click at [318, 127] on th "Inquired At" at bounding box center [330, 142] width 140 height 30
click at [314, 132] on div "Inquired At" at bounding box center [302, 141] width 62 height 19
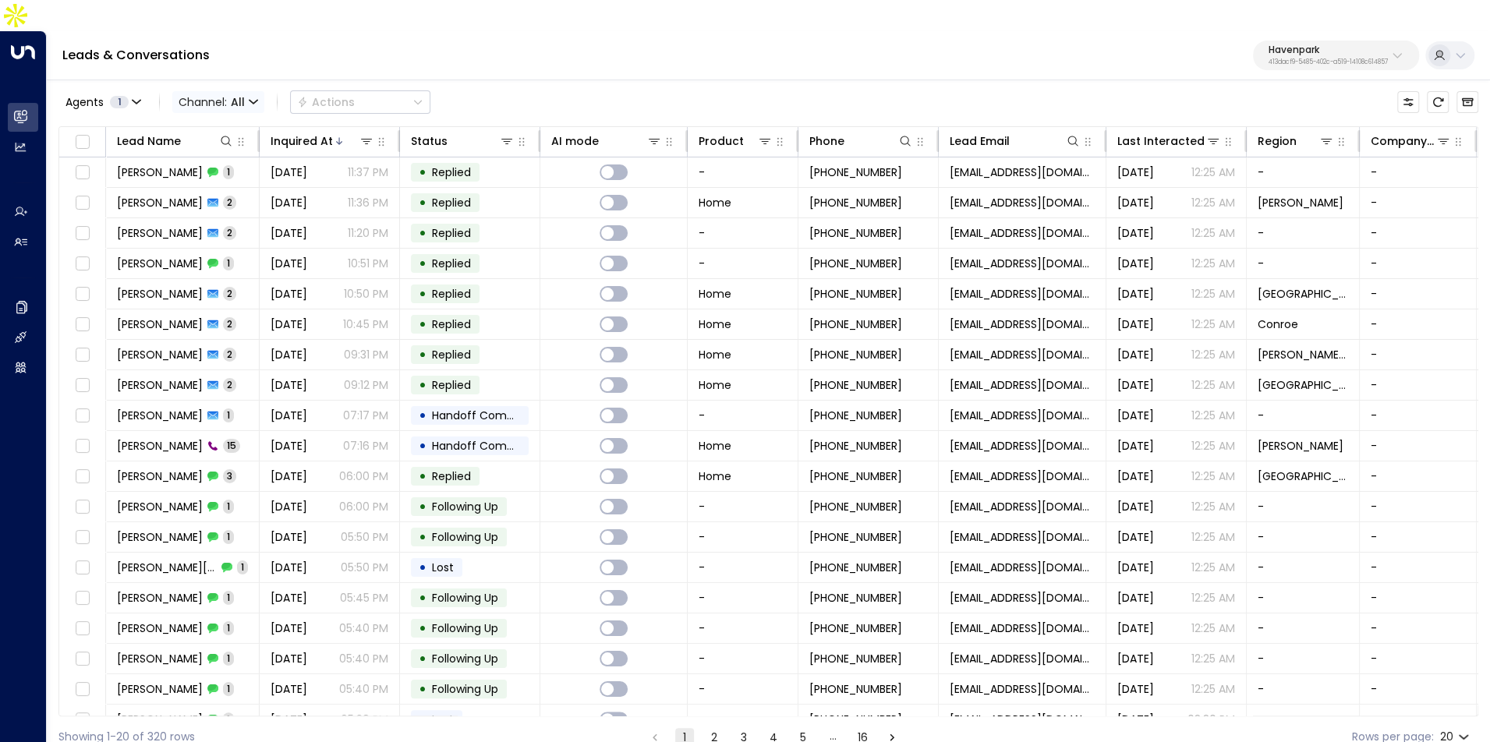
click at [231, 96] on span "All" at bounding box center [238, 102] width 14 height 12
click at [207, 98] on p "All" at bounding box center [213, 94] width 56 height 9
click at [88, 91] on button "Agents 1" at bounding box center [102, 102] width 88 height 22
click at [271, 140] on button "Apply" at bounding box center [264, 141] width 45 height 22
click at [1388, 41] on button "Havenpark 413dacf9-5485-402c-a519-14108c614857" at bounding box center [1336, 56] width 166 height 30
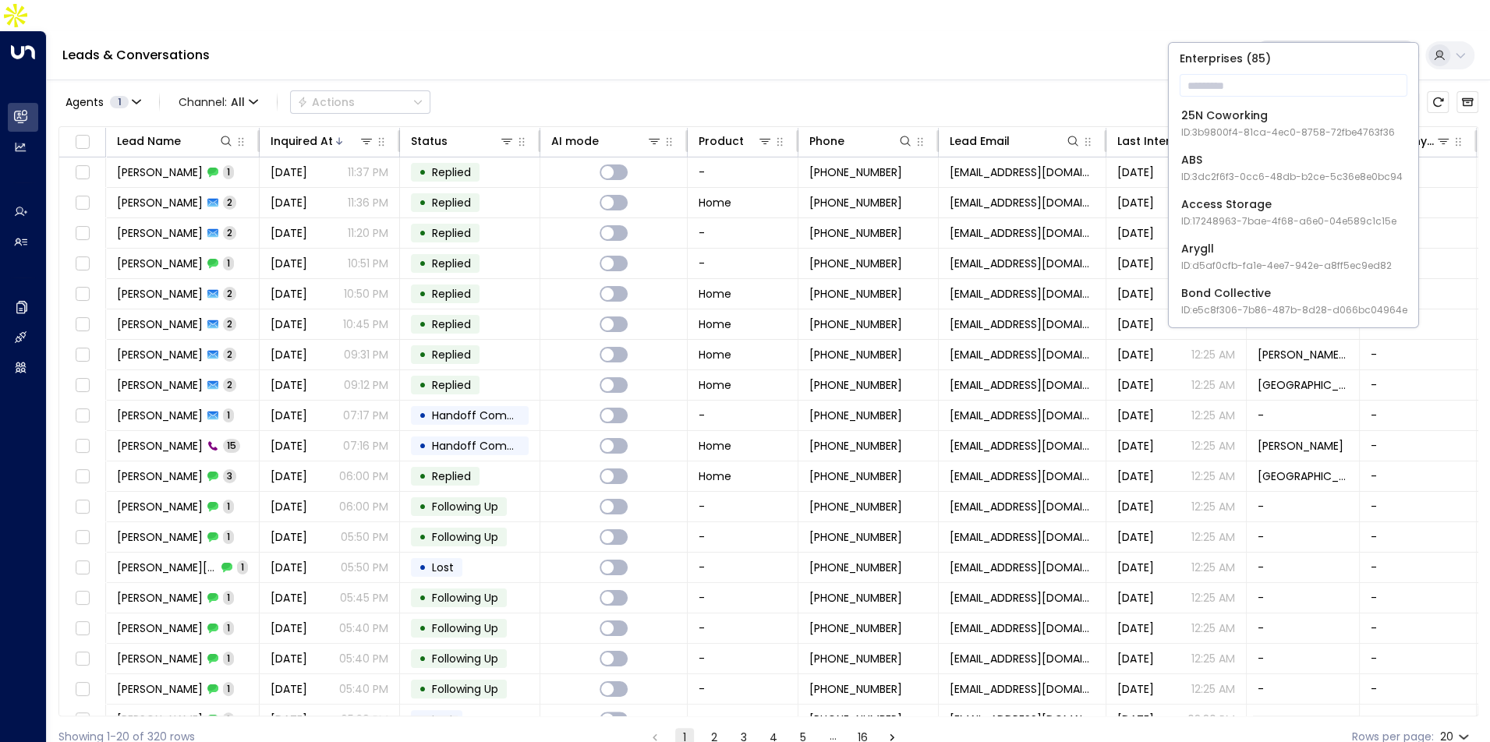
click at [1447, 41] on button at bounding box center [1449, 55] width 49 height 28
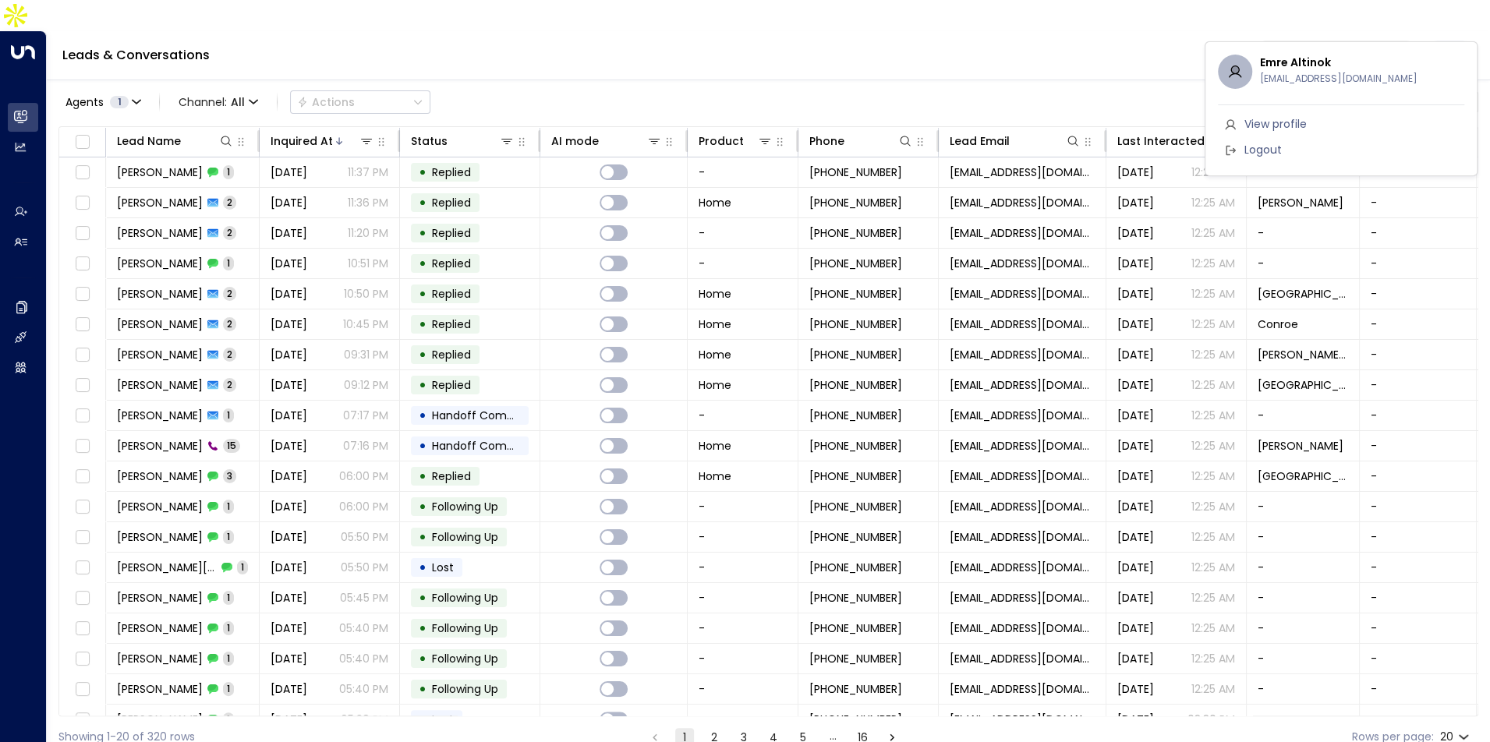
click at [976, 61] on div at bounding box center [745, 371] width 1490 height 742
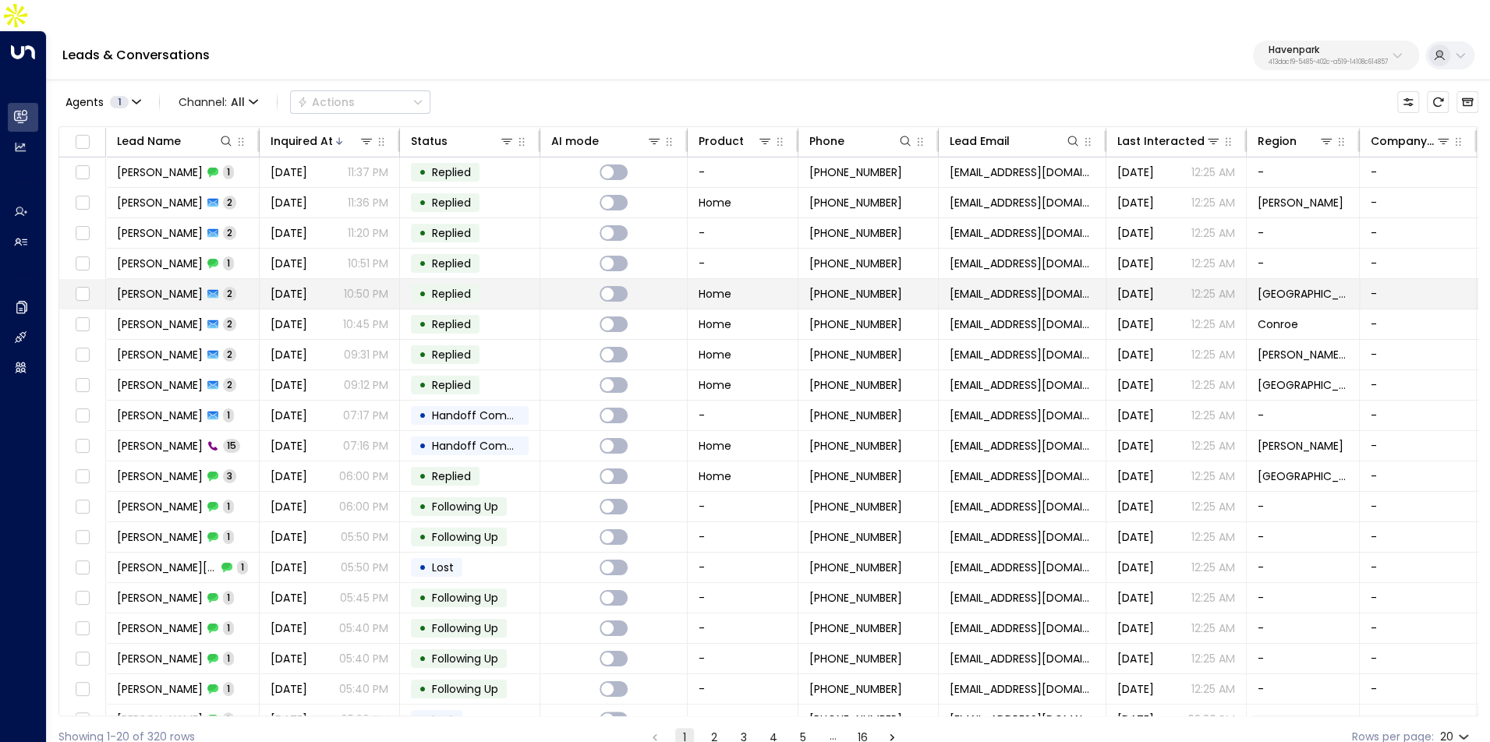
scroll to position [48, 0]
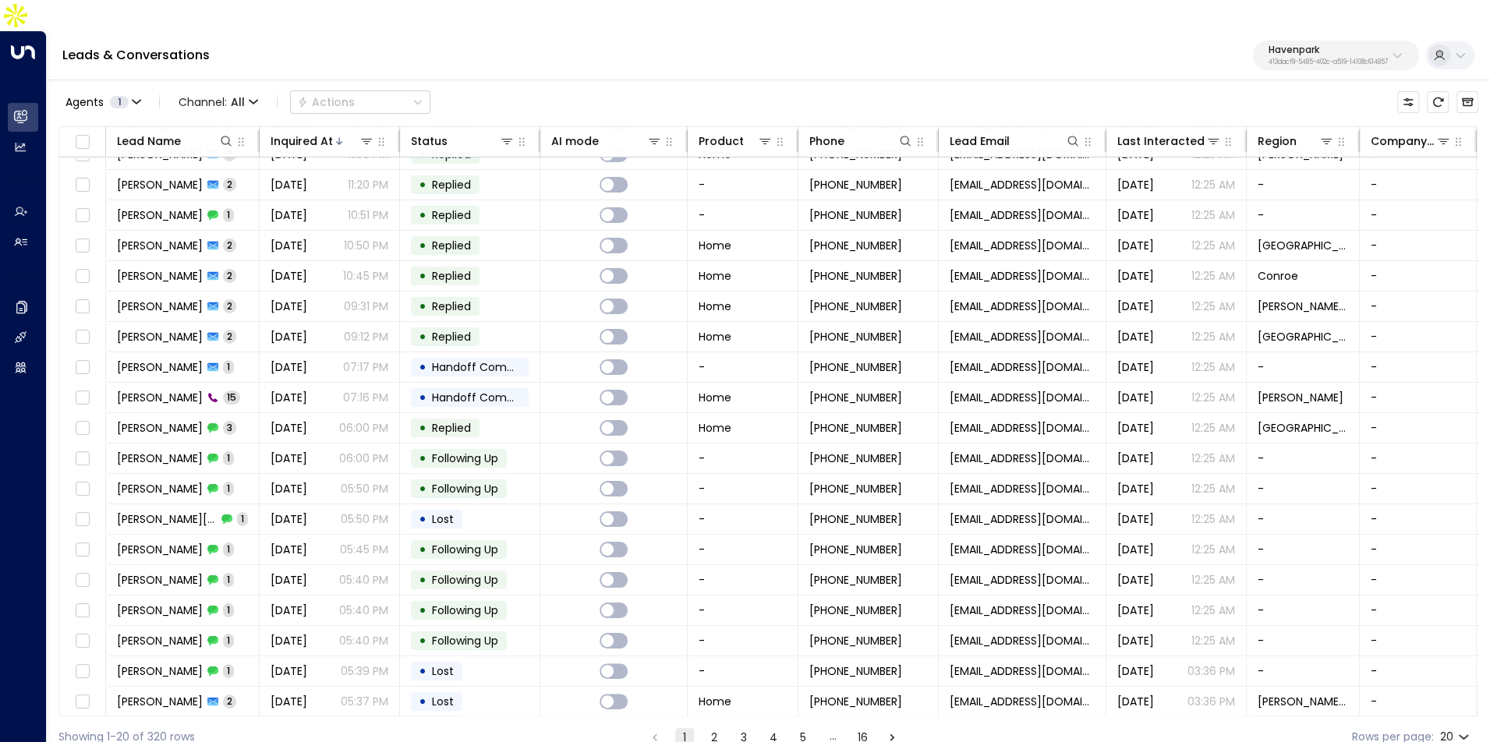
click at [717, 728] on button "2" at bounding box center [714, 737] width 19 height 19
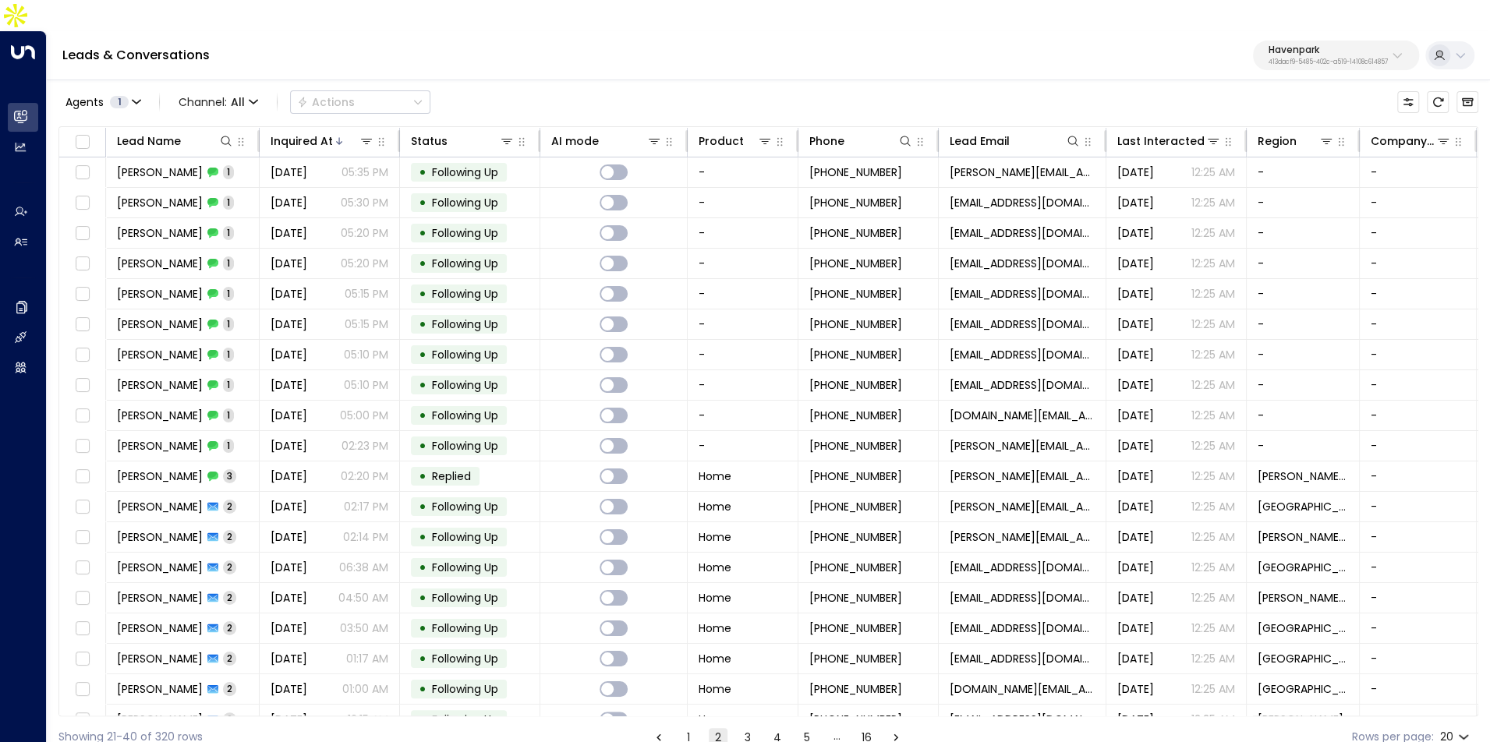
click at [693, 728] on button "1" at bounding box center [688, 737] width 19 height 19
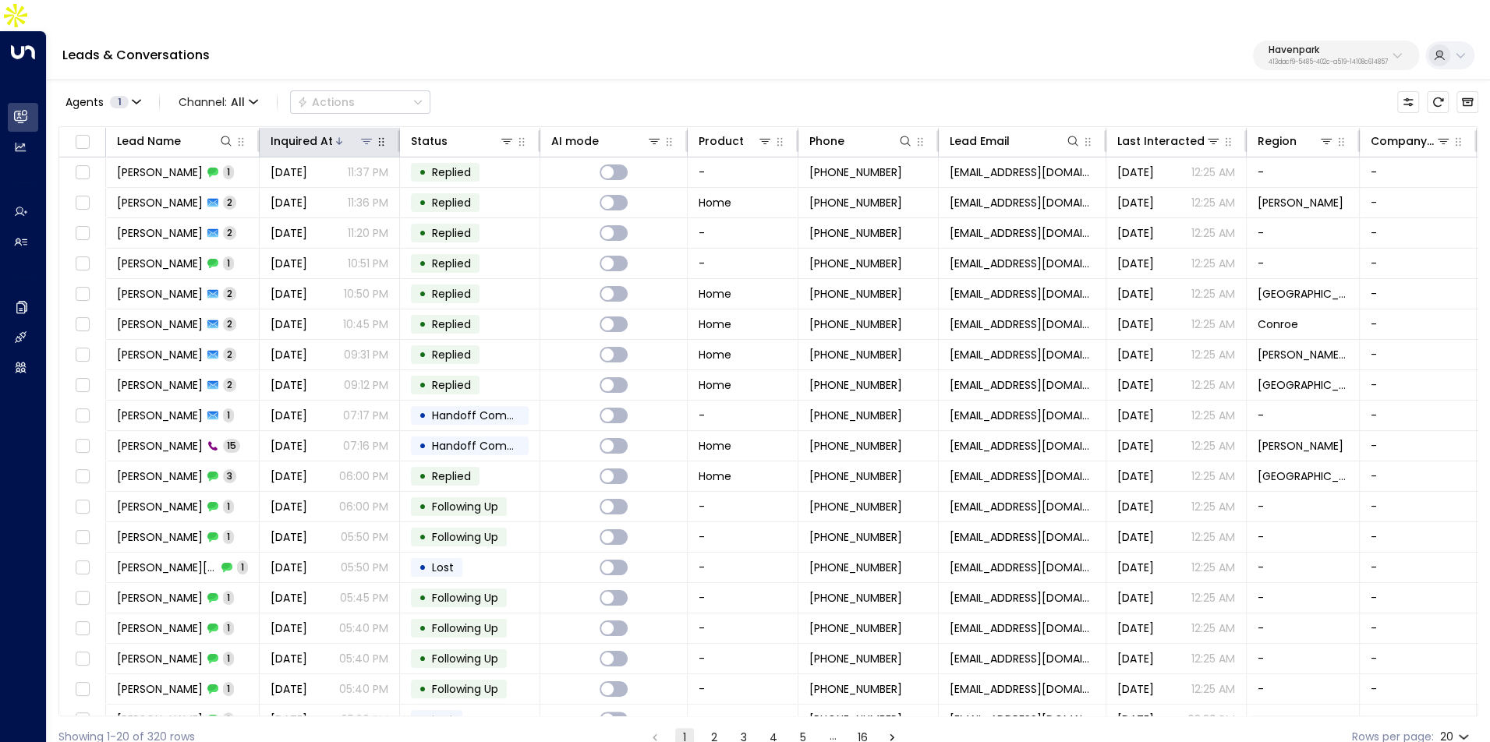
click at [297, 132] on div "Inquired At" at bounding box center [302, 141] width 62 height 19
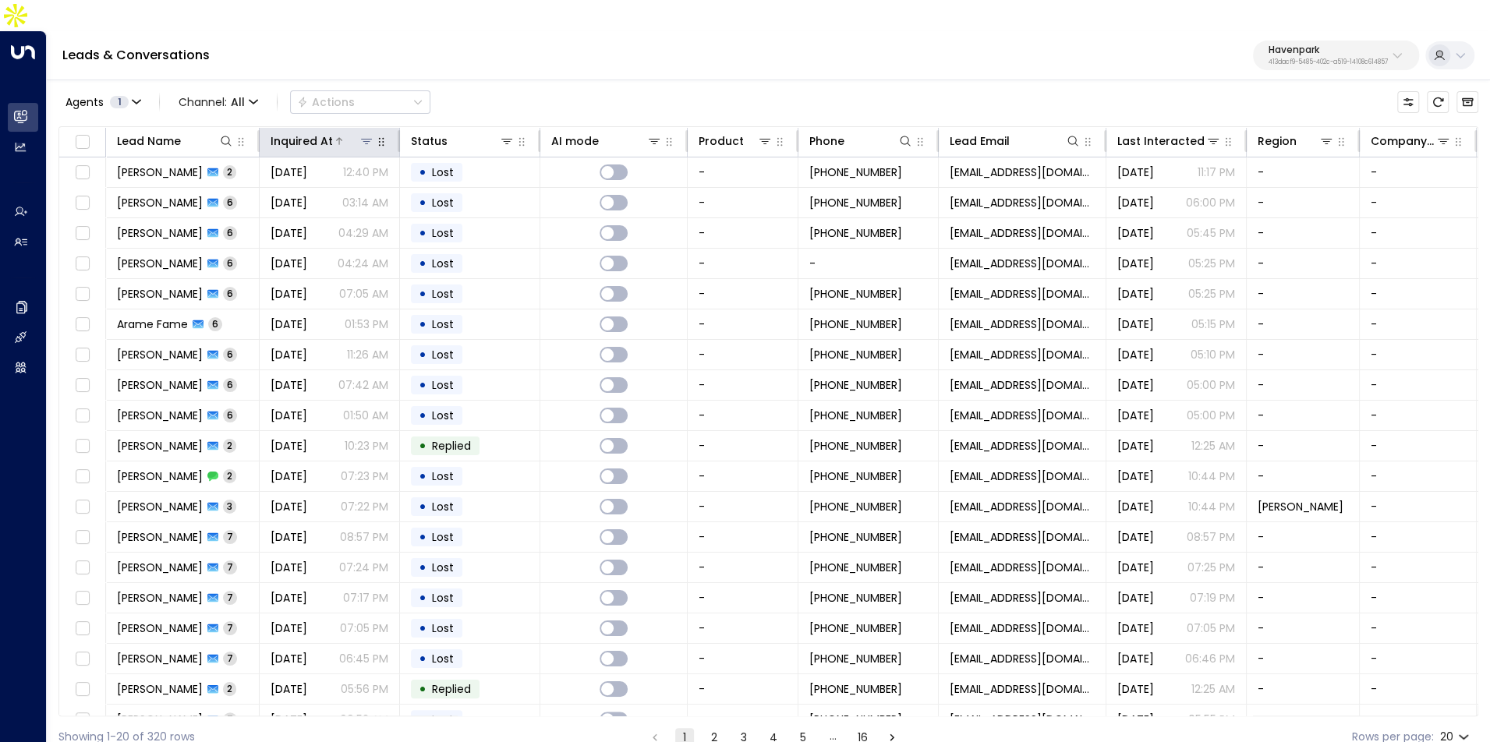
click at [297, 132] on div "Inquired At" at bounding box center [302, 141] width 62 height 19
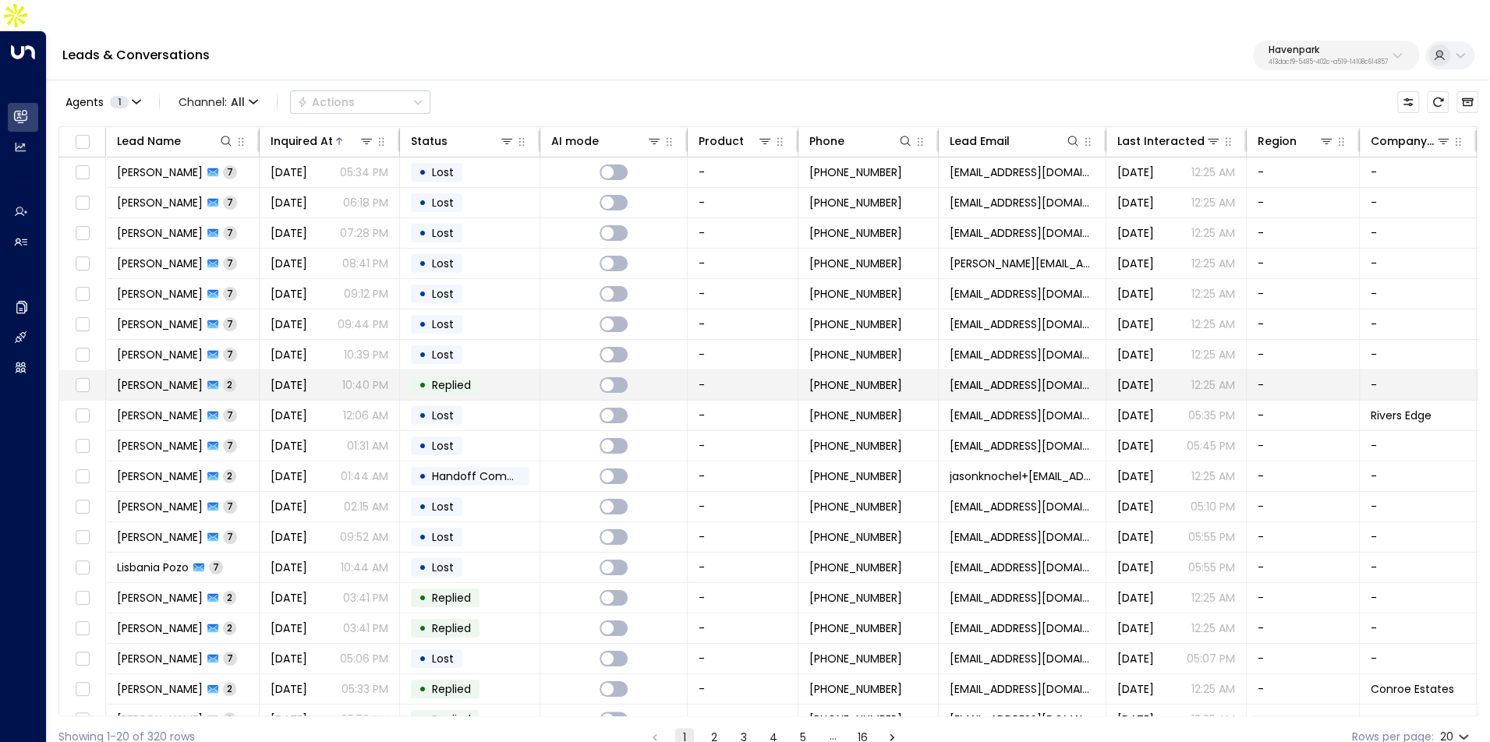
scroll to position [48, 0]
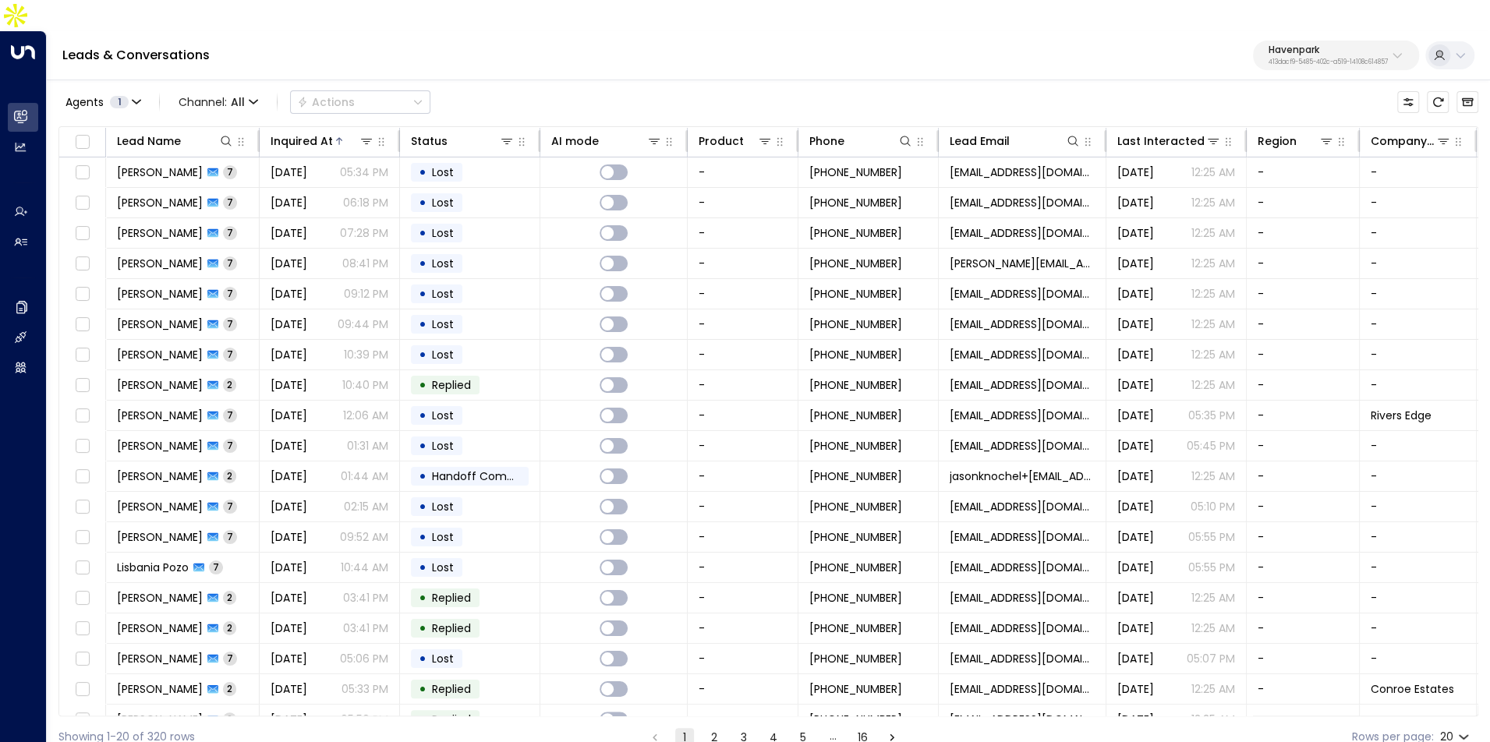
click at [301, 94] on div "Agents 1 Channel: All Actions Lead Name Inquired At Status AI mode Product Phon…" at bounding box center [768, 418] width 1420 height 680
click at [303, 132] on div "Inquired At" at bounding box center [302, 141] width 62 height 19
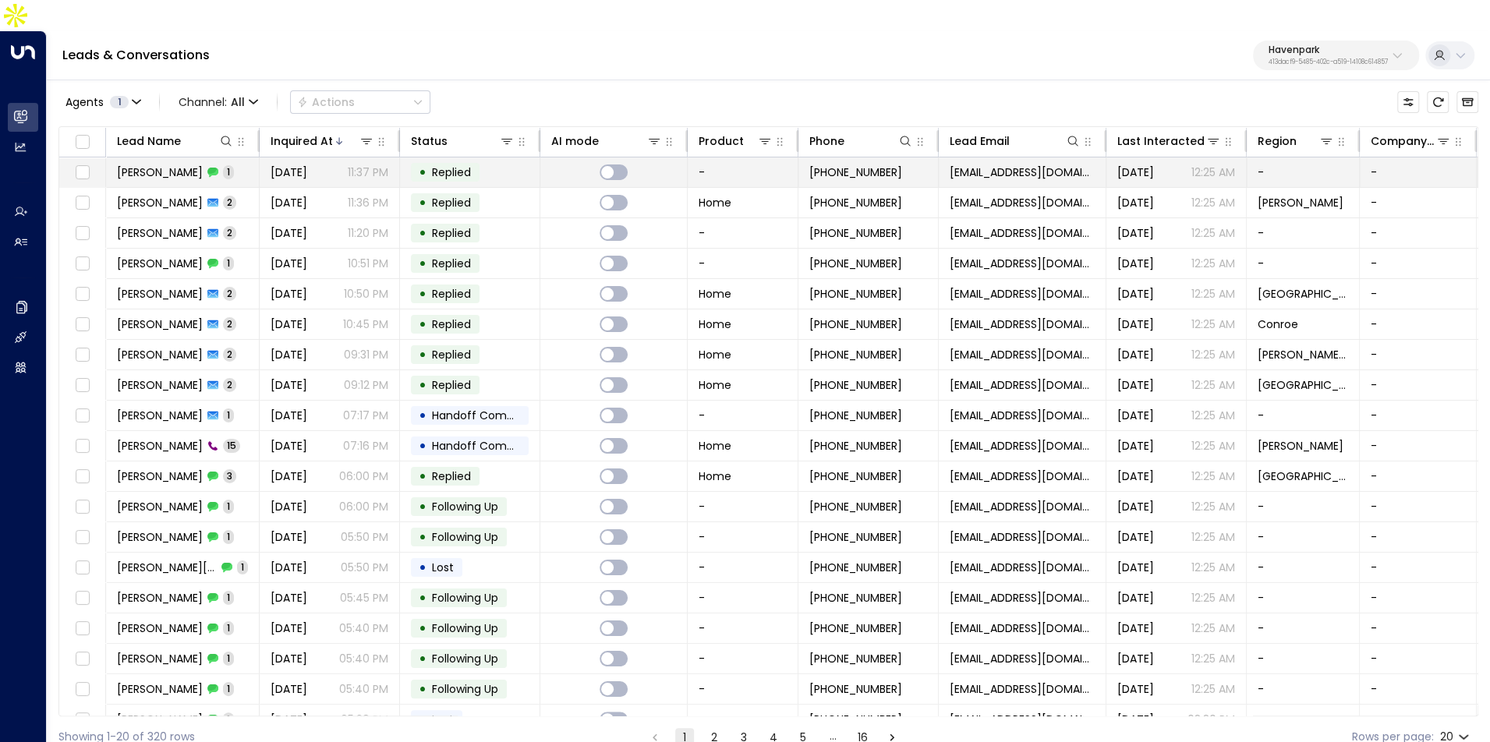
click at [307, 165] on span "[DATE]" at bounding box center [289, 173] width 37 height 16
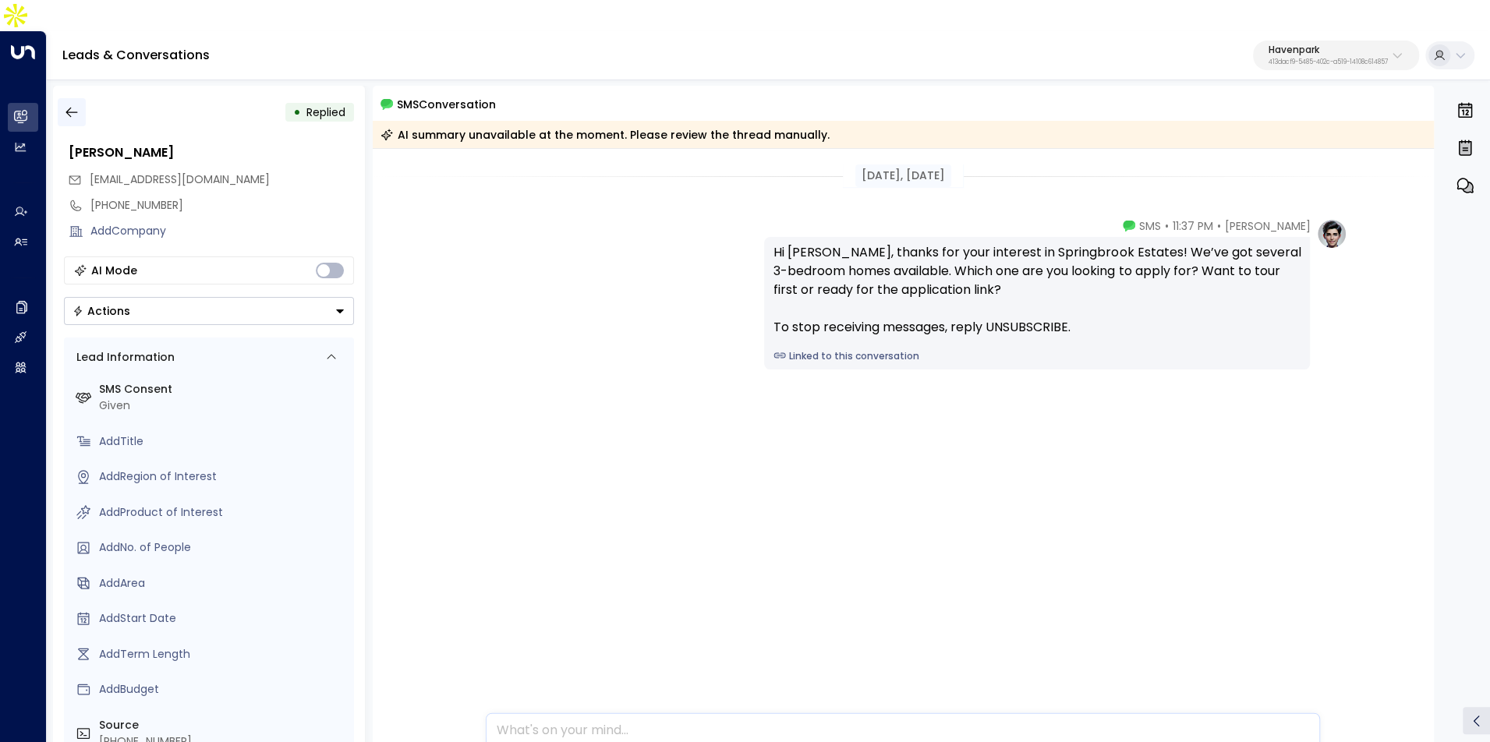
click at [74, 104] on icon "button" at bounding box center [72, 112] width 16 height 16
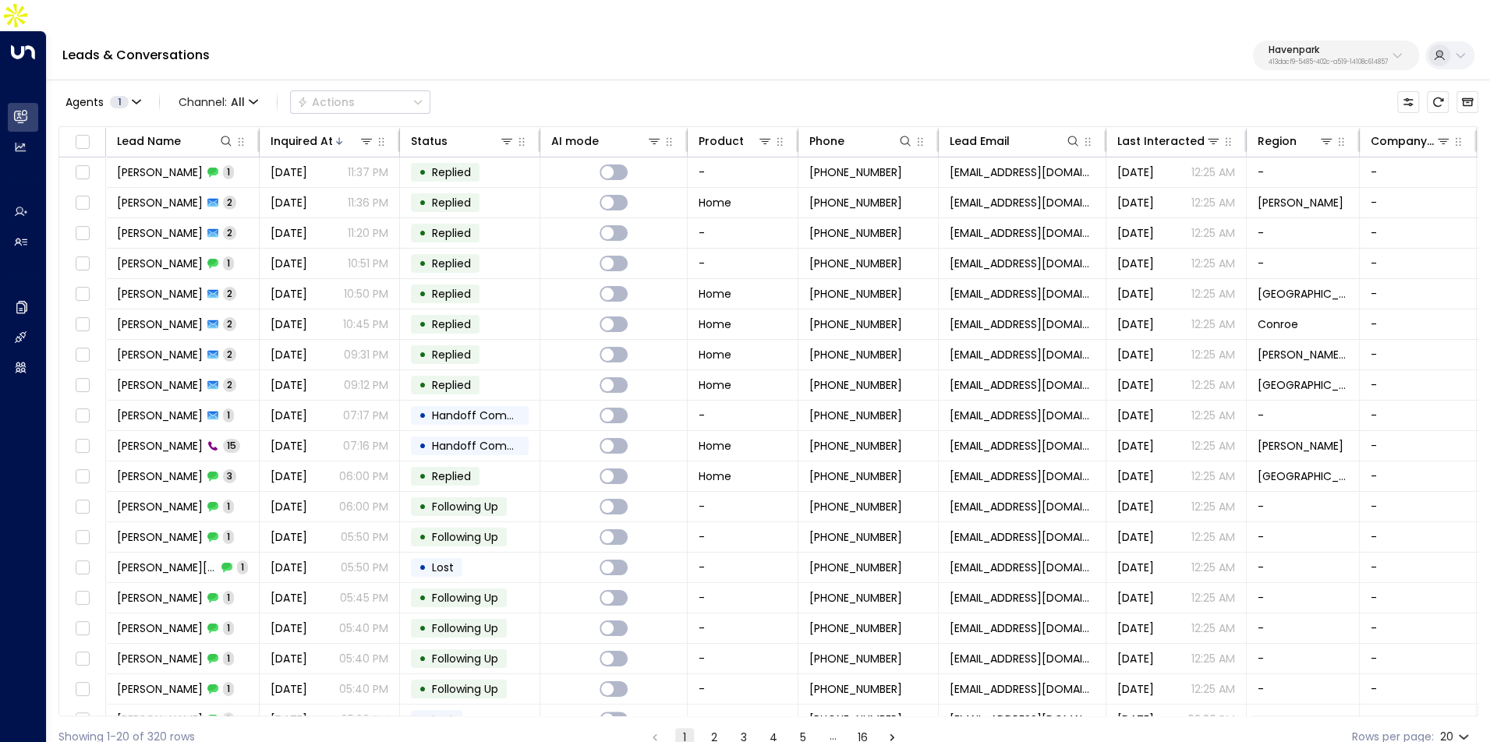
click at [1280, 59] on p "413dacf9-5485-402c-a519-14108c614857" at bounding box center [1328, 62] width 119 height 6
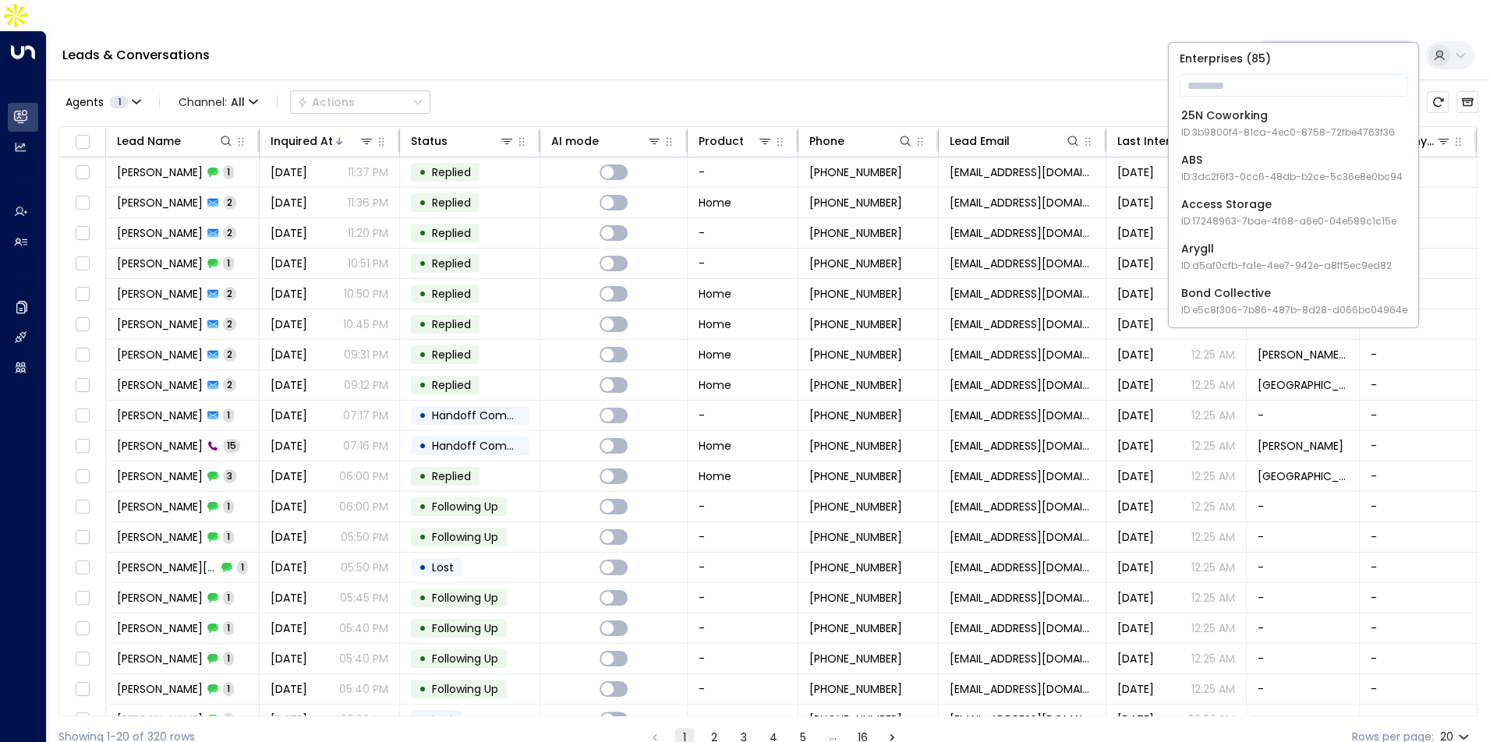
click at [1269, 115] on div "25N Coworking ID: 3b9800f4-81ca-4ec0-8758-72fbe4763f36" at bounding box center [1288, 124] width 214 height 32
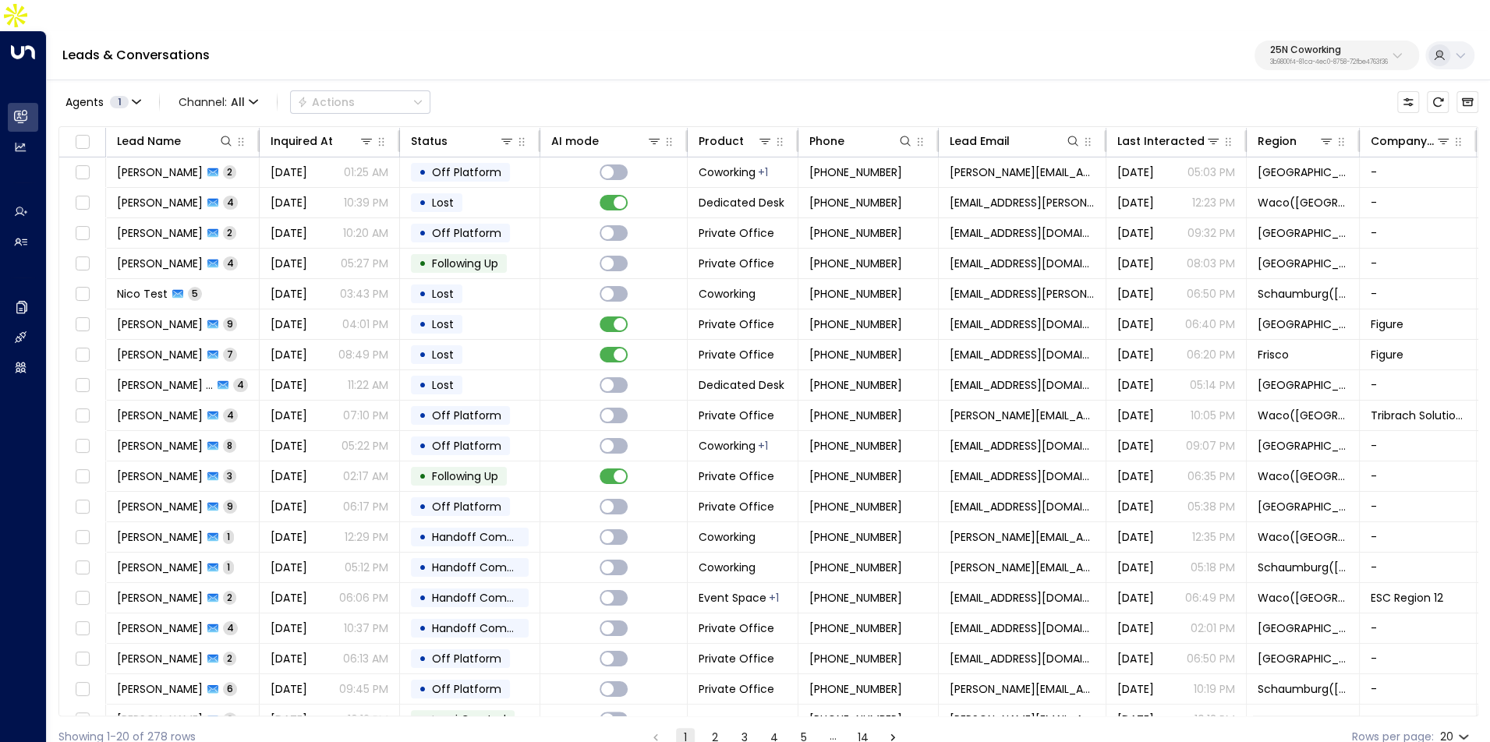
click at [1299, 59] on p "3b9800f4-81ca-4ec0-8758-72fbe4763f36" at bounding box center [1329, 62] width 118 height 6
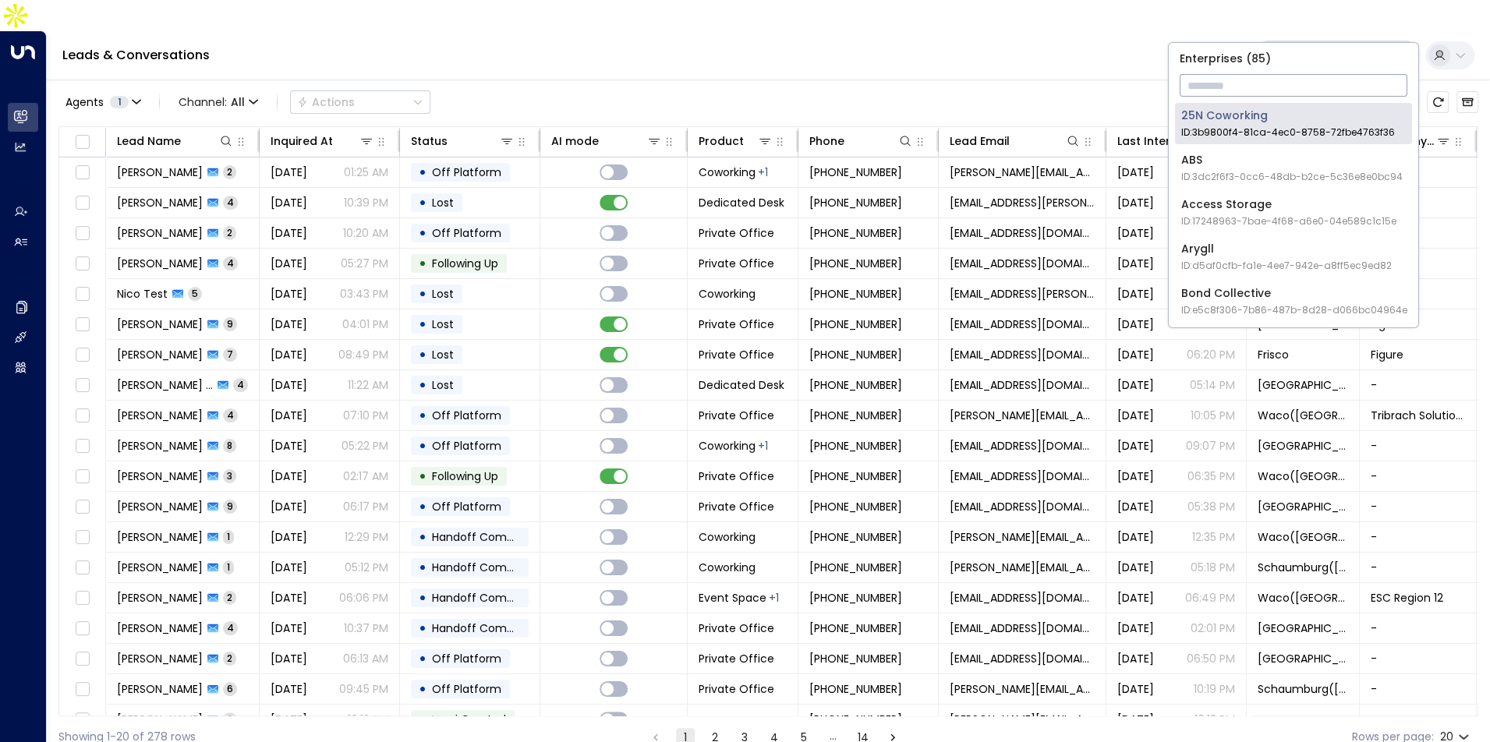
click at [1234, 73] on input "text" at bounding box center [1294, 85] width 228 height 29
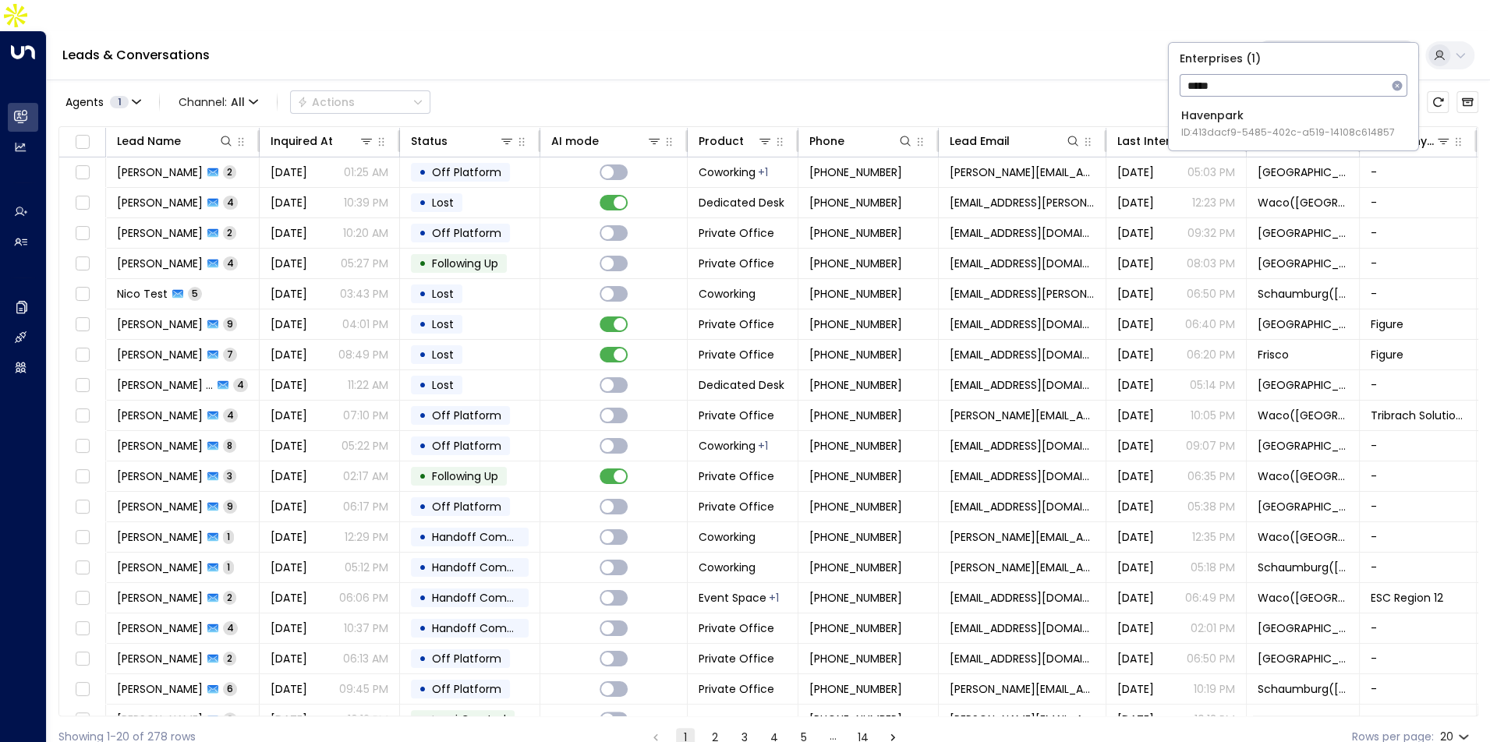
type input "*****"
click at [1236, 108] on div "Havenpark ID: 413dacf9-5485-402c-a519-14108c614857" at bounding box center [1288, 124] width 214 height 32
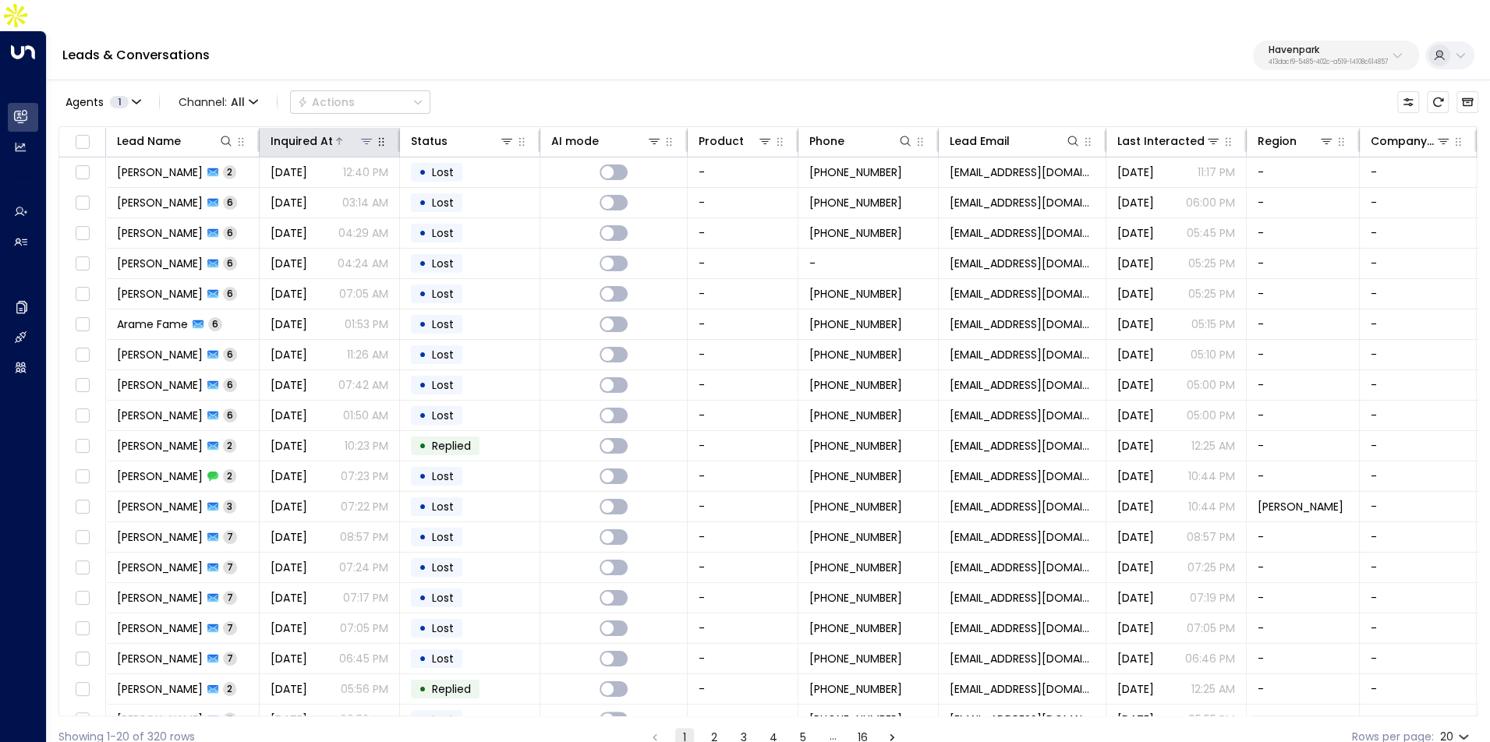
click at [320, 132] on div "Inquired At" at bounding box center [302, 141] width 62 height 19
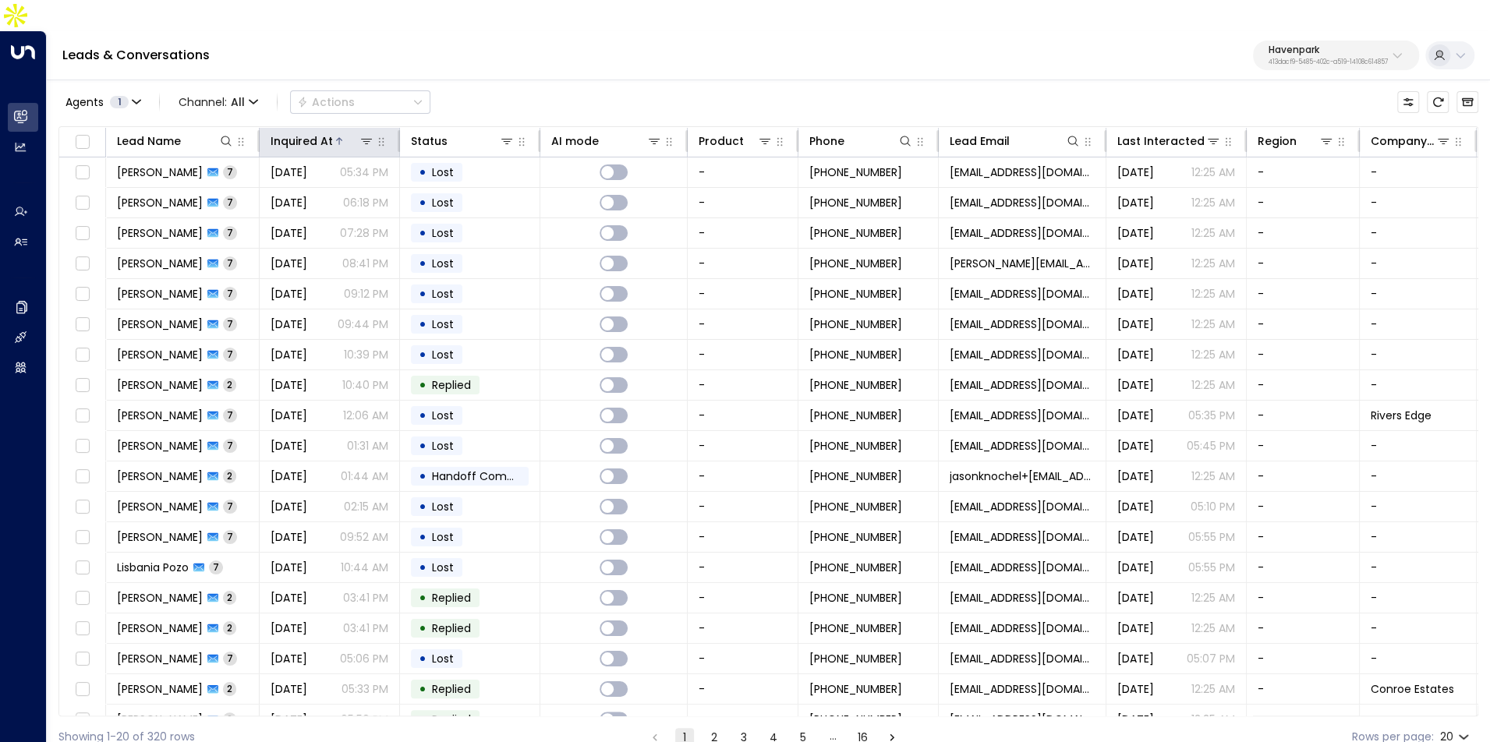
click at [326, 127] on th "Inquired At" at bounding box center [330, 142] width 140 height 30
click at [311, 132] on div "Inquired At" at bounding box center [302, 141] width 62 height 19
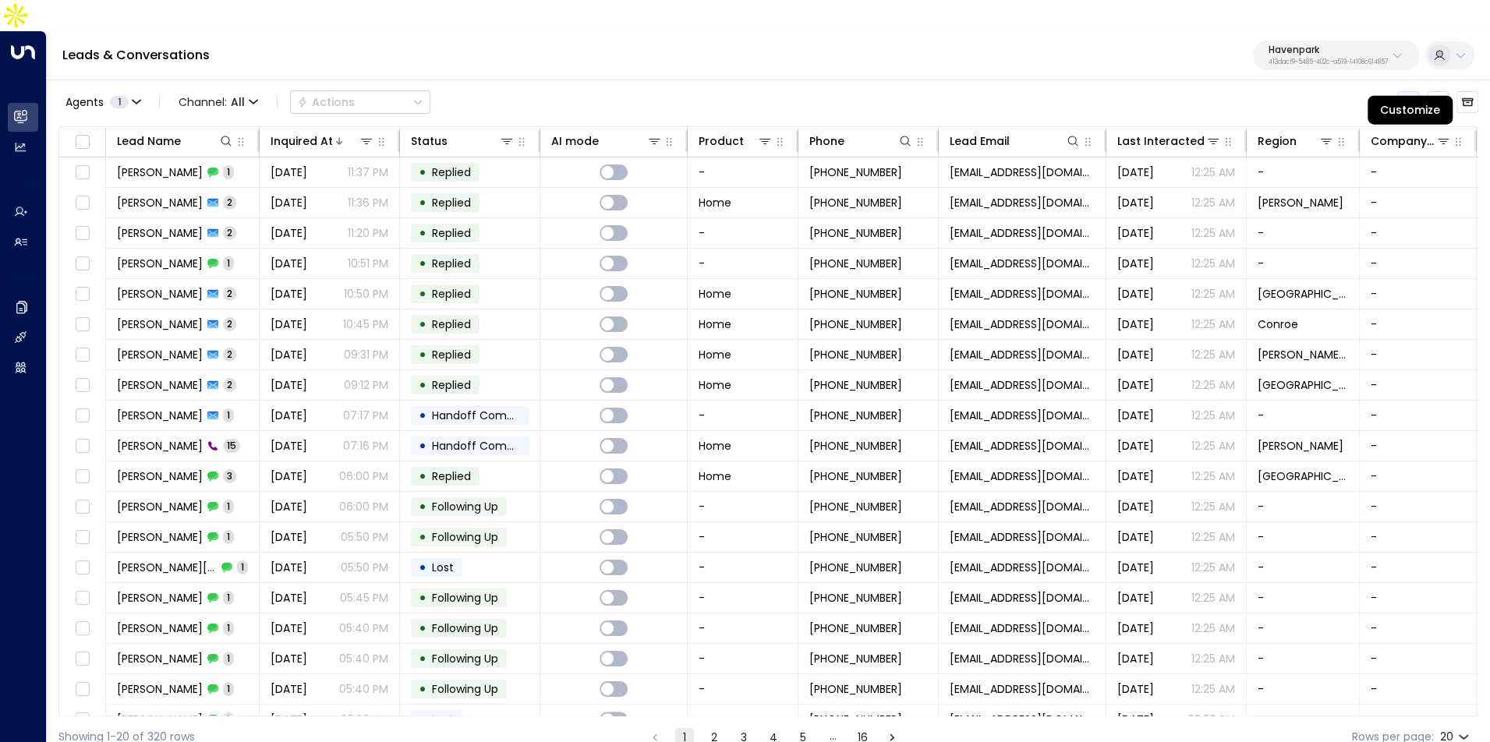
click at [1416, 91] on button "Customize" at bounding box center [1408, 102] width 22 height 22
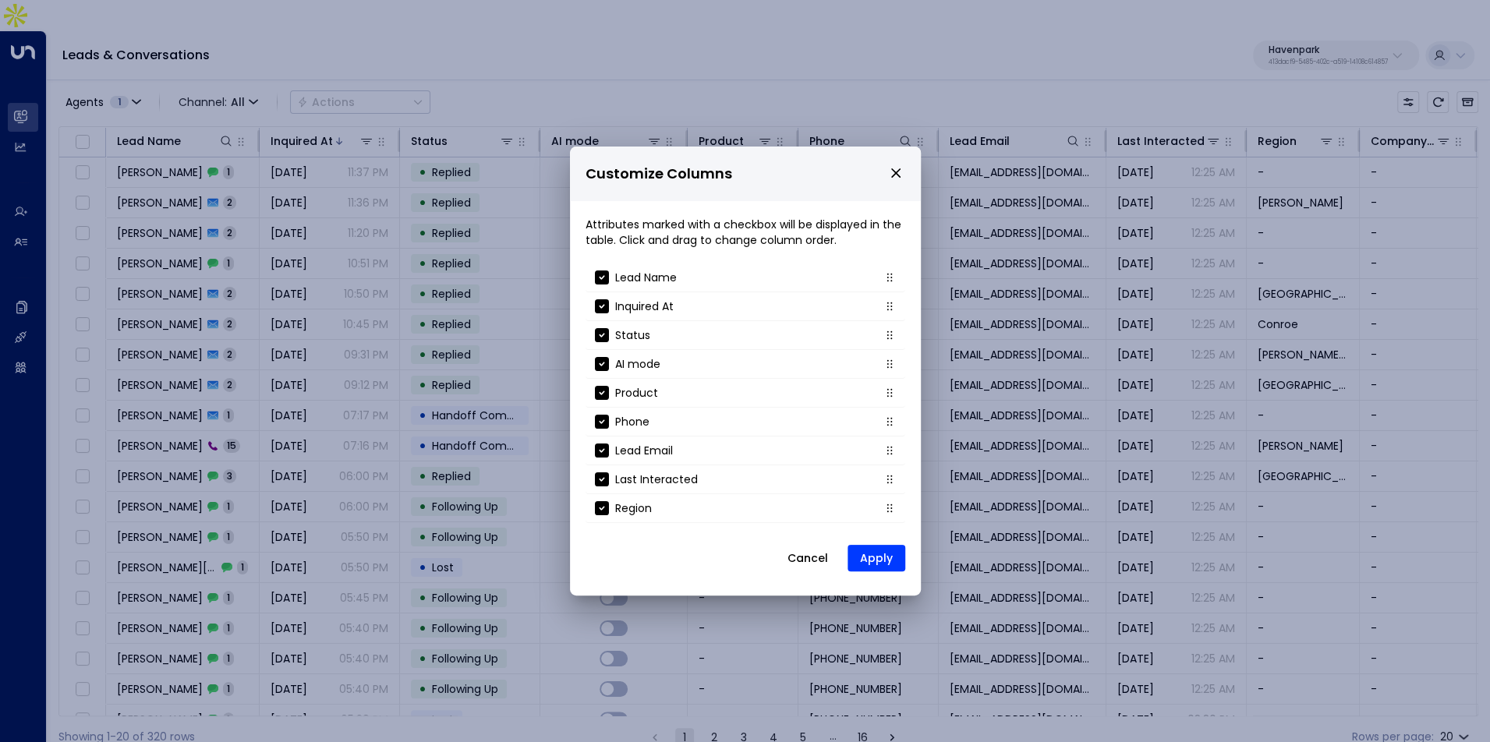
click at [1386, 68] on div "Customize Columns Attributes marked with a checkbox will be displayed in the ta…" at bounding box center [745, 371] width 1490 height 742
